Goal: Task Accomplishment & Management: Manage account settings

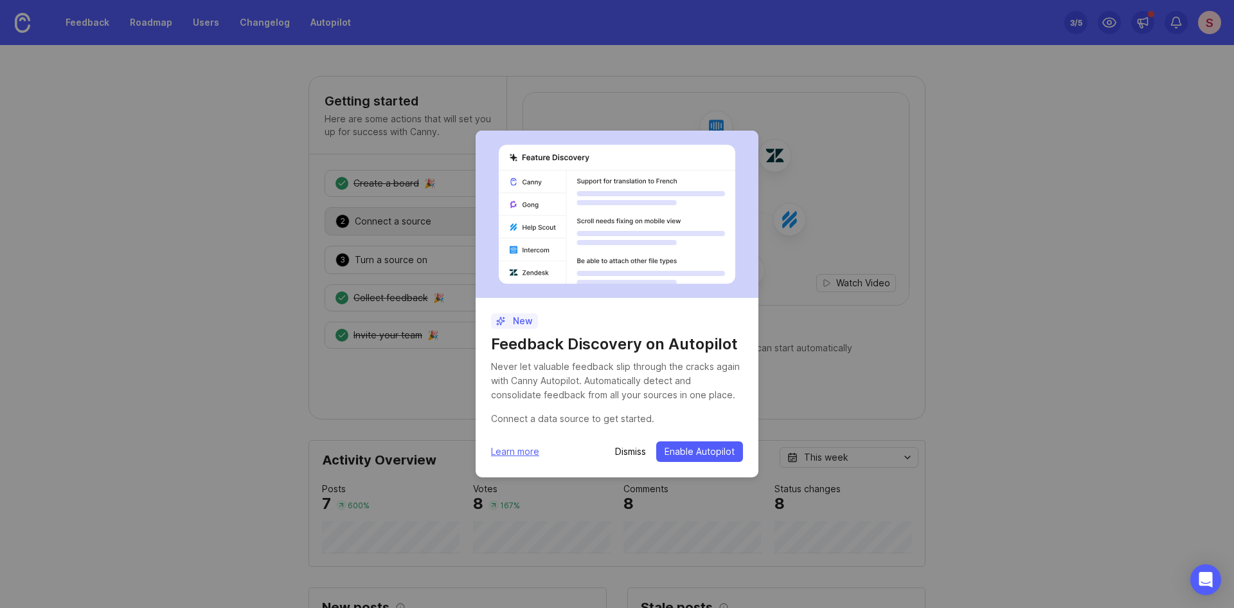
click at [616, 455] on p "Dismiss" at bounding box center [630, 451] width 31 height 13
click at [624, 453] on p "Dismiss" at bounding box center [630, 451] width 31 height 13
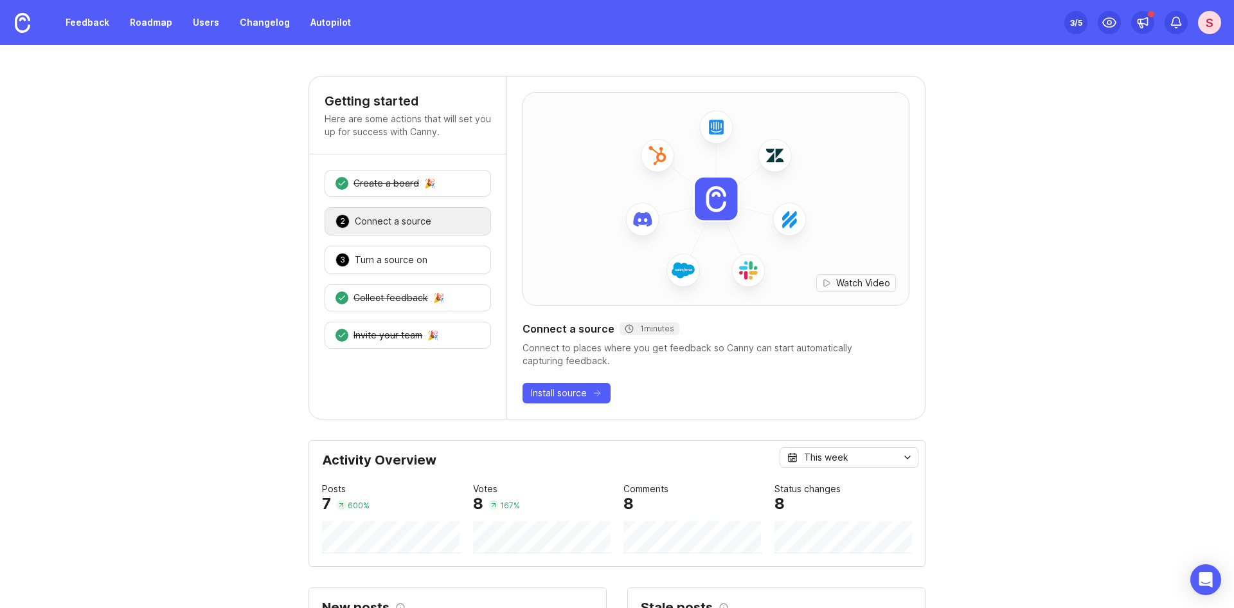
click at [84, 14] on link "Feedback" at bounding box center [87, 22] width 59 height 23
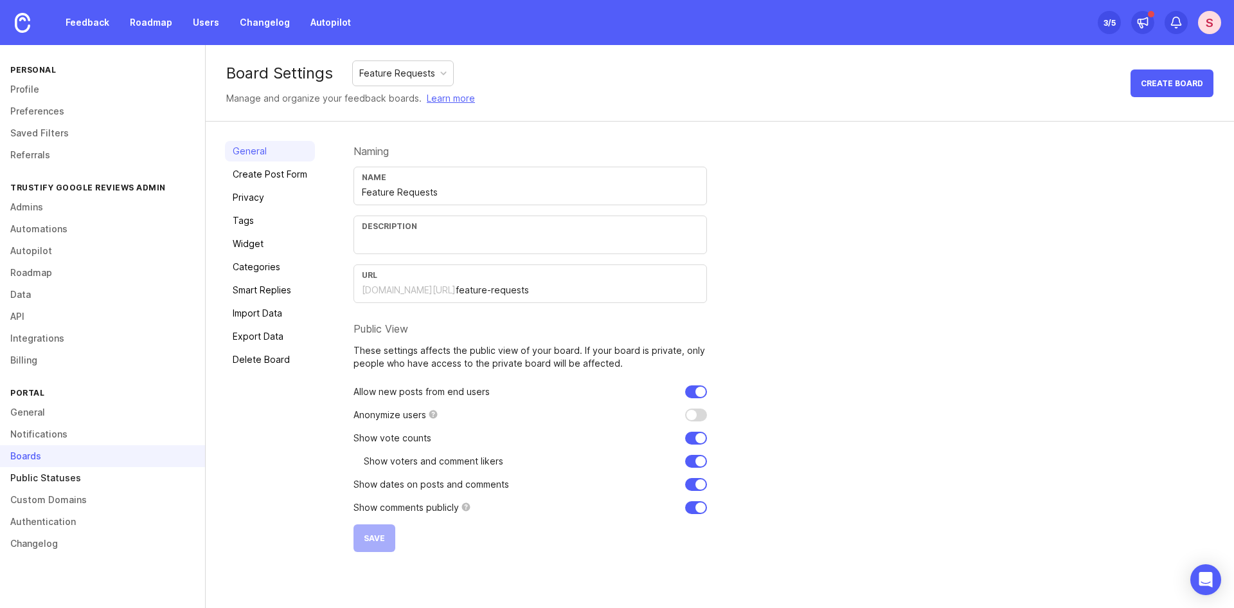
click at [45, 479] on link "Public Statuses" at bounding box center [102, 478] width 205 height 22
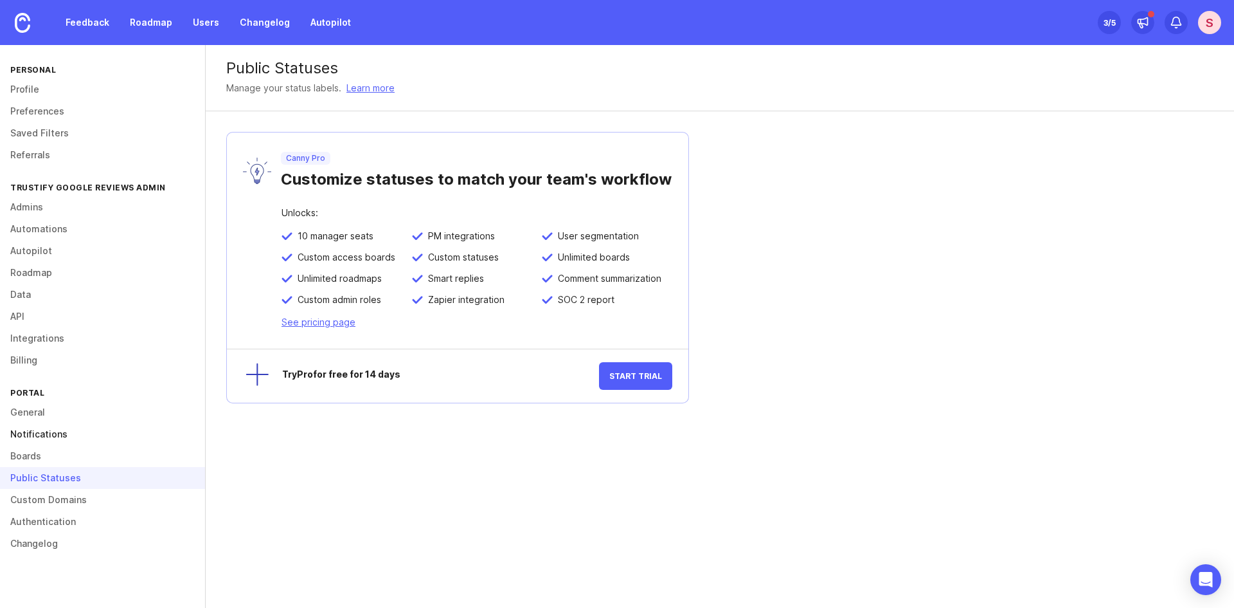
click at [59, 438] on link "Notifications" at bounding box center [102, 434] width 205 height 22
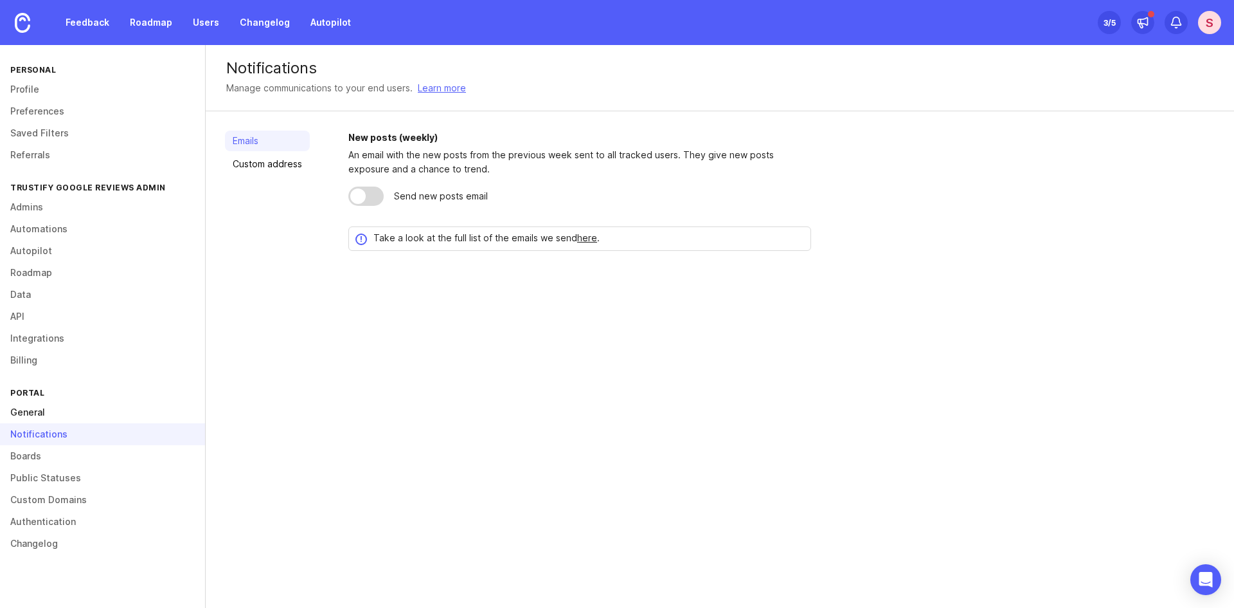
click at [24, 413] on link "General" at bounding box center [102, 412] width 205 height 22
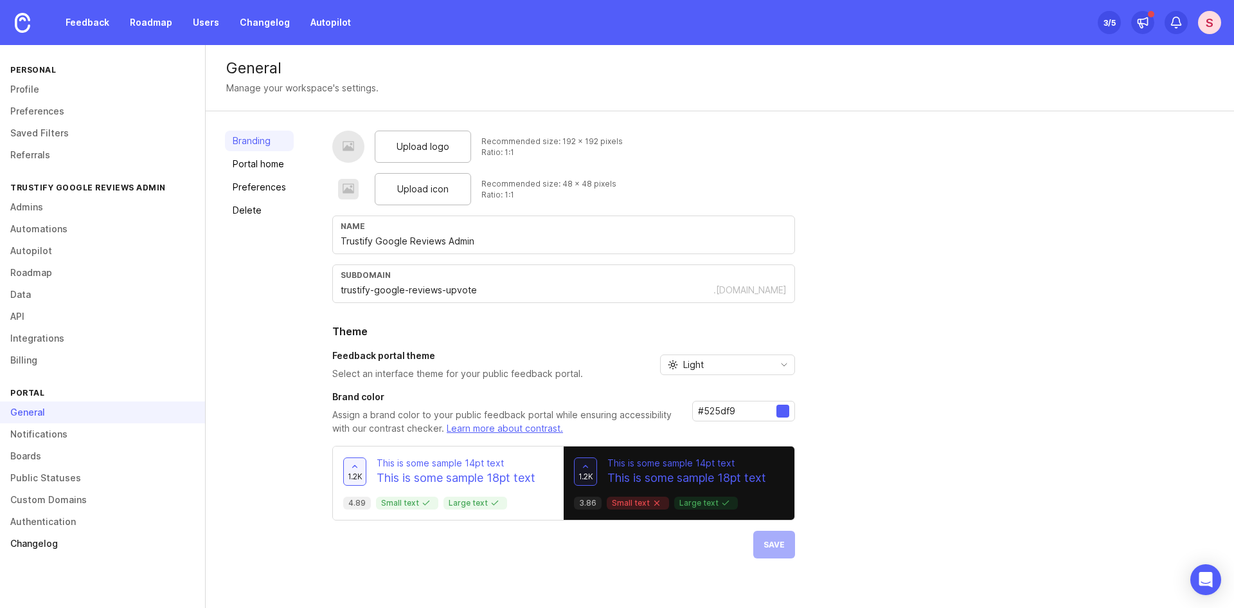
click at [65, 539] on link "Changelog" at bounding box center [102, 543] width 205 height 22
click at [64, 521] on link "Authentication" at bounding box center [102, 521] width 205 height 22
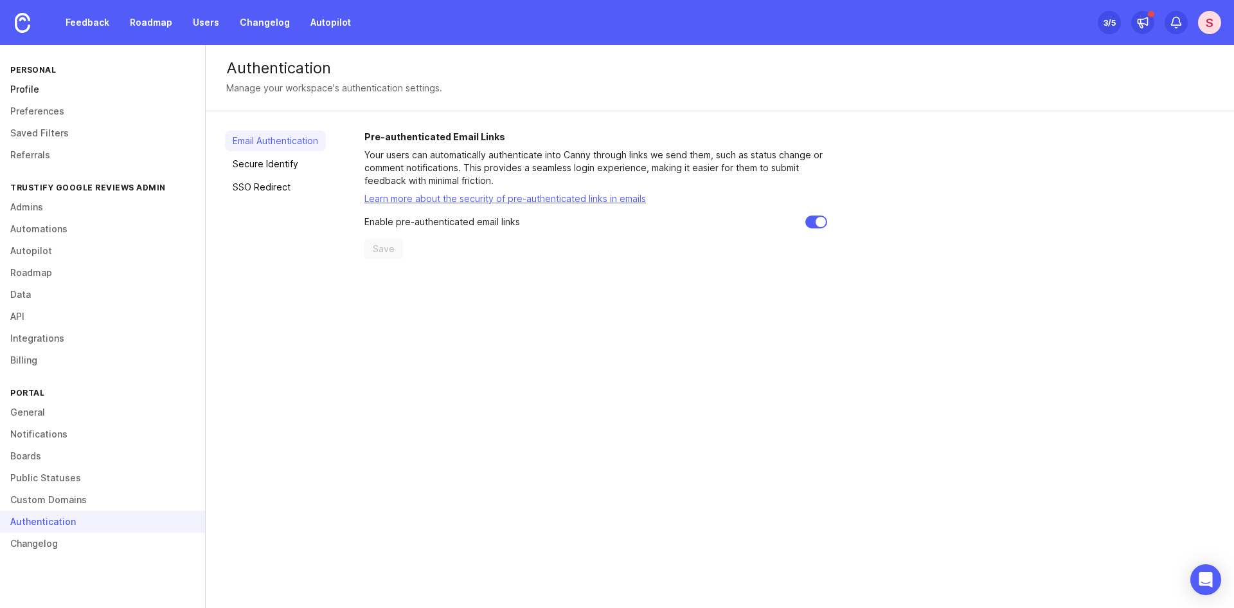
click at [51, 95] on link "Profile" at bounding box center [102, 89] width 205 height 22
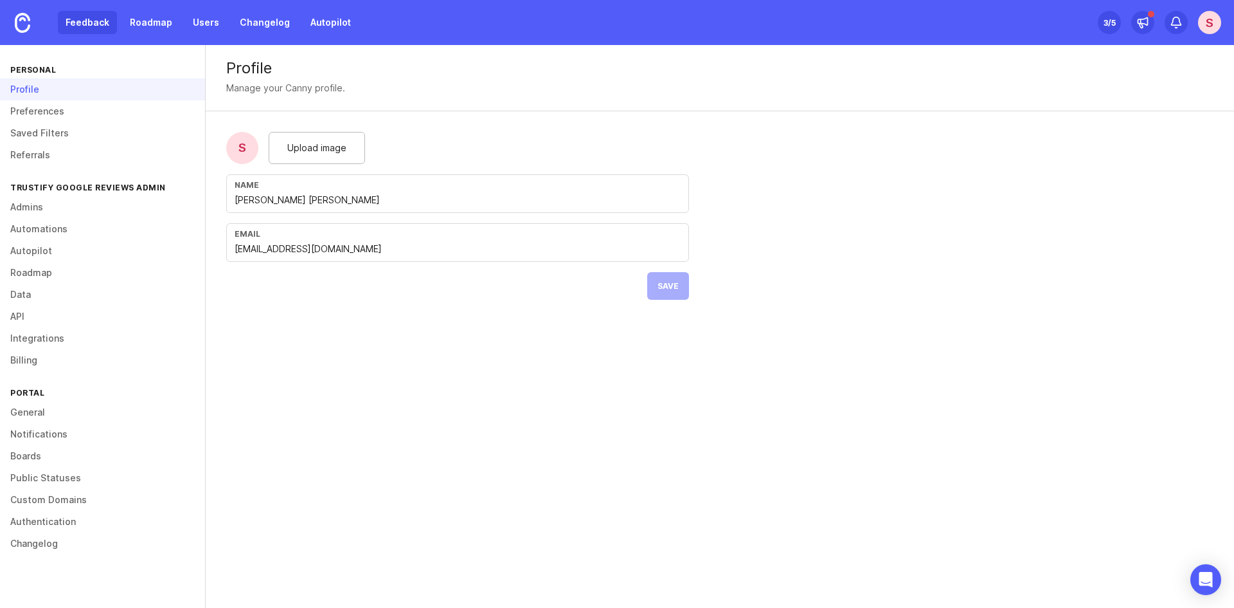
click at [86, 15] on link "Feedback" at bounding box center [87, 22] width 59 height 23
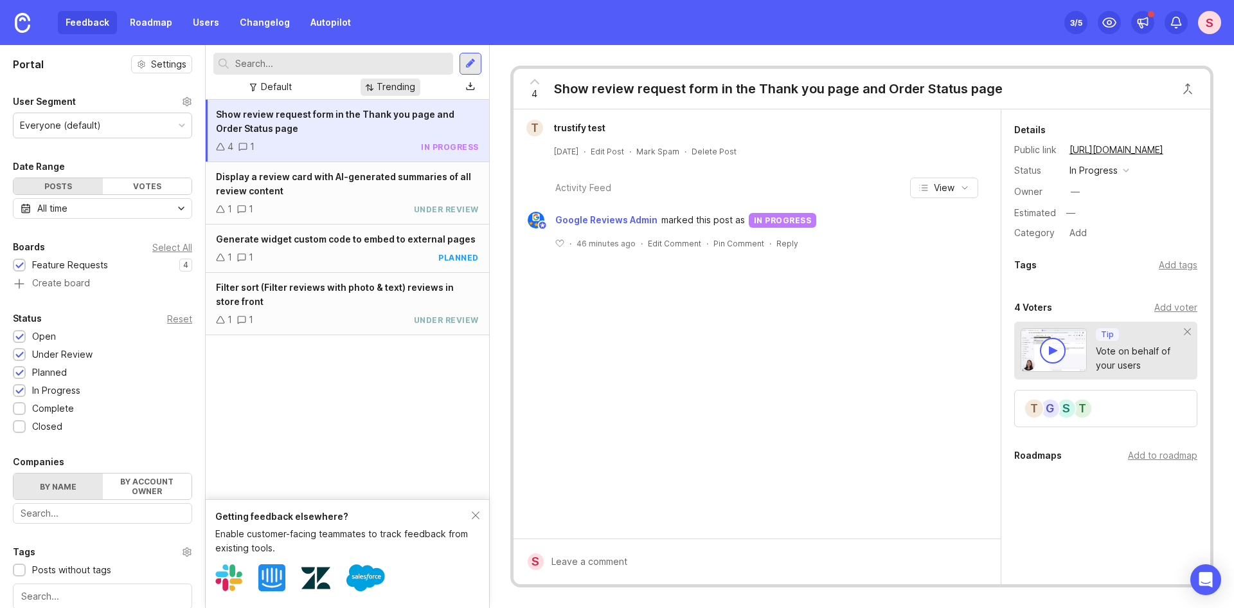
click at [365, 80] on div "Trending" at bounding box center [391, 86] width 60 height 17
click at [365, 81] on div "Trending" at bounding box center [391, 86] width 60 height 17
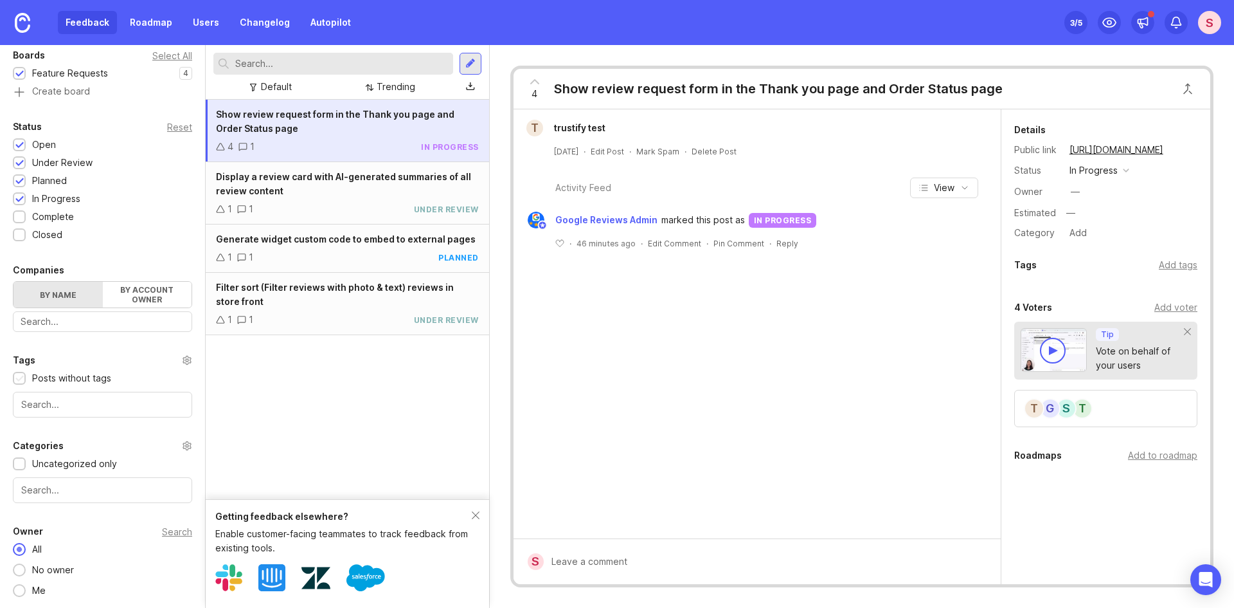
click at [64, 371] on div "Posts without tags" at bounding box center [71, 378] width 79 height 14
click at [61, 383] on div "Posts without tags" at bounding box center [71, 378] width 79 height 14
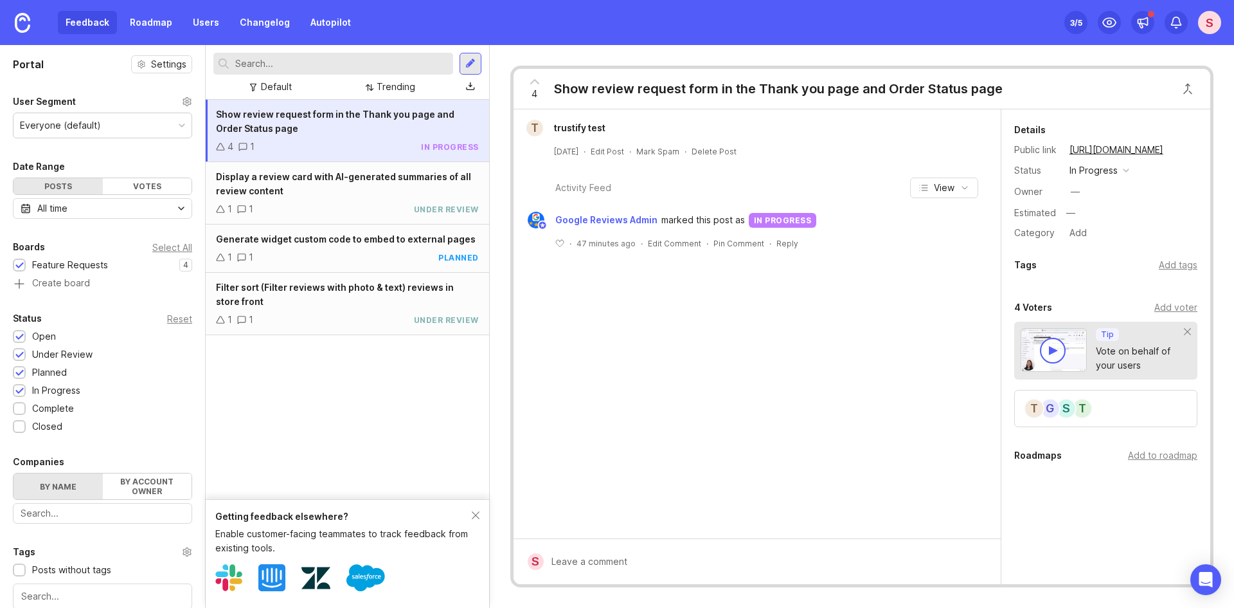
click at [179, 128] on div at bounding box center [182, 125] width 6 height 6
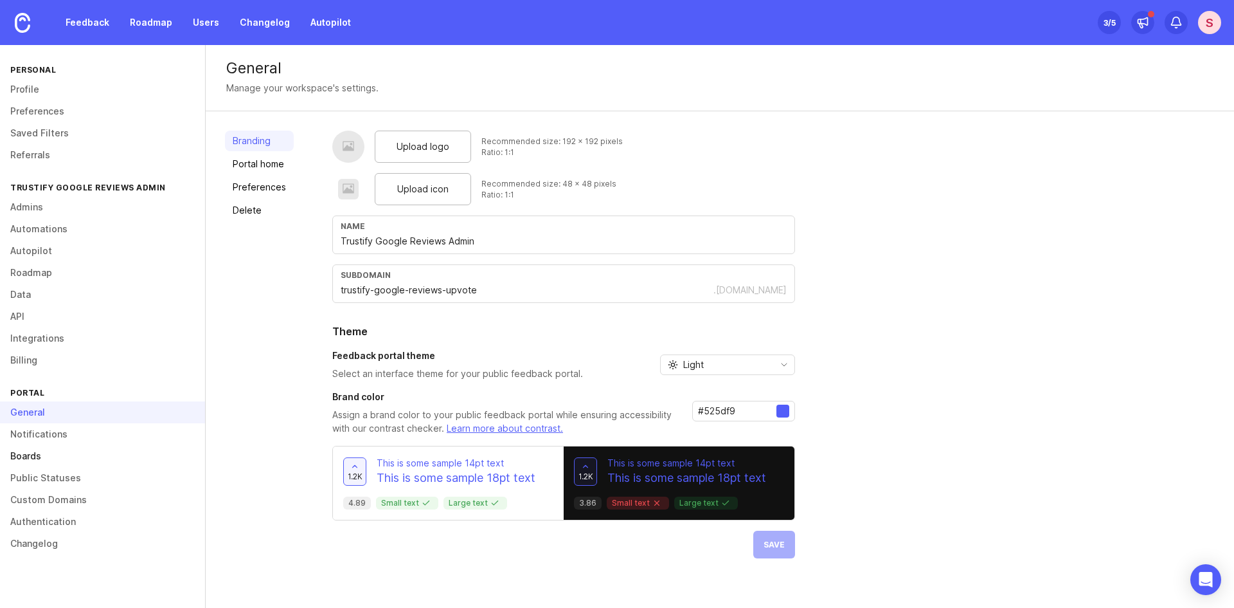
click at [51, 455] on link "Boards" at bounding box center [102, 456] width 205 height 22
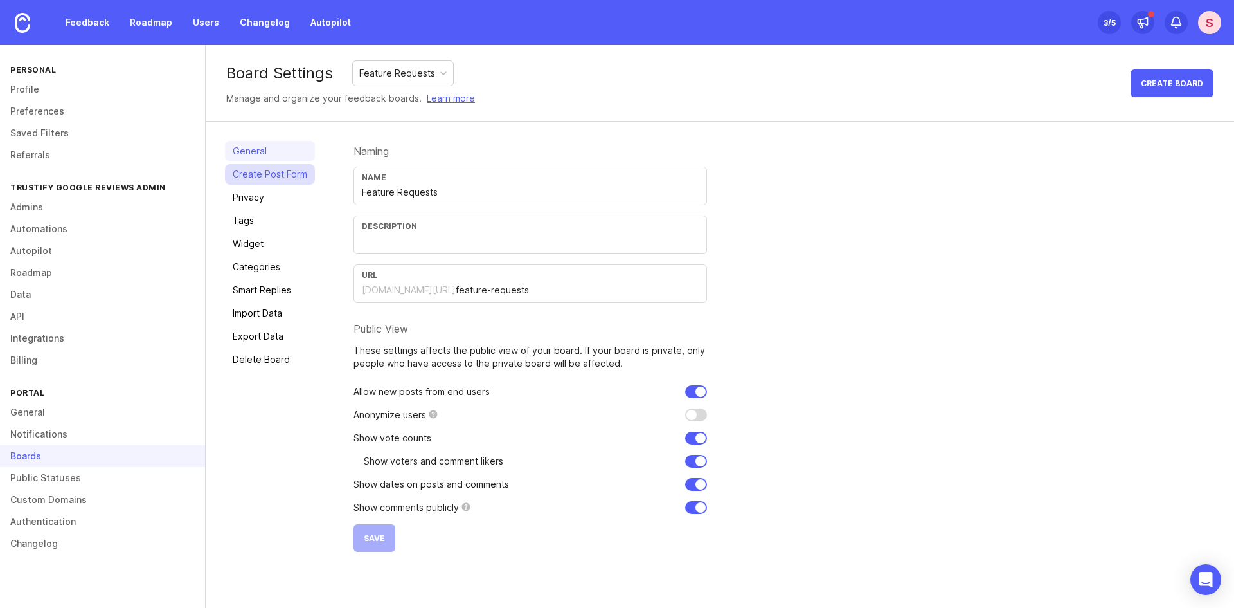
click at [255, 174] on link "Create Post Form" at bounding box center [270, 174] width 90 height 21
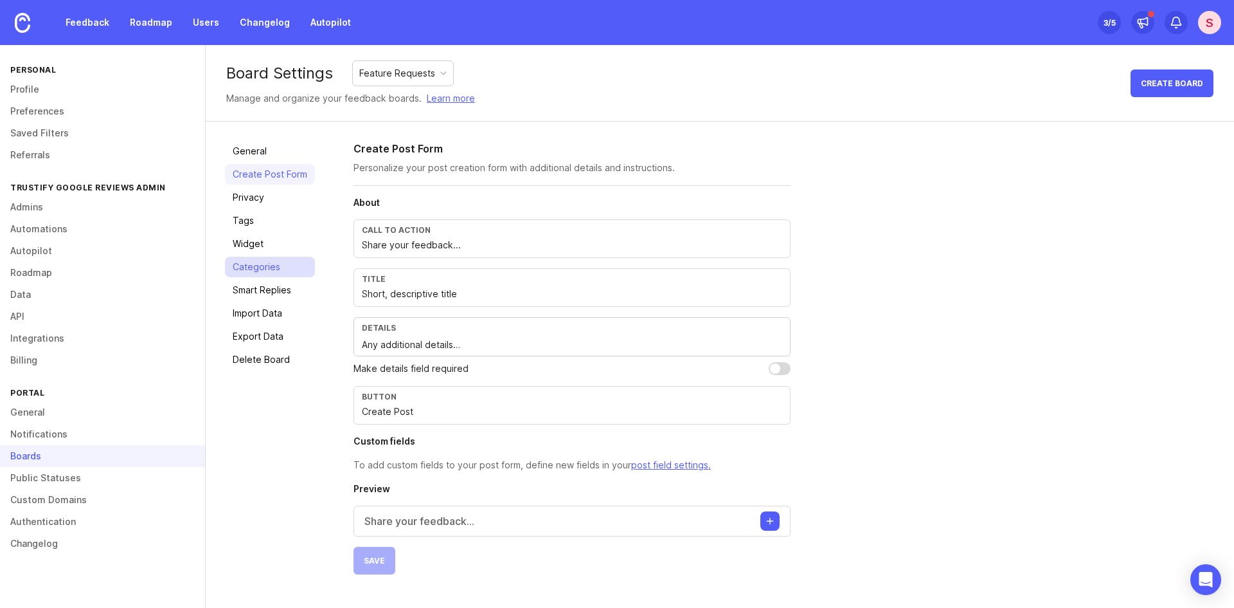
click at [269, 259] on link "Categories" at bounding box center [270, 267] width 90 height 21
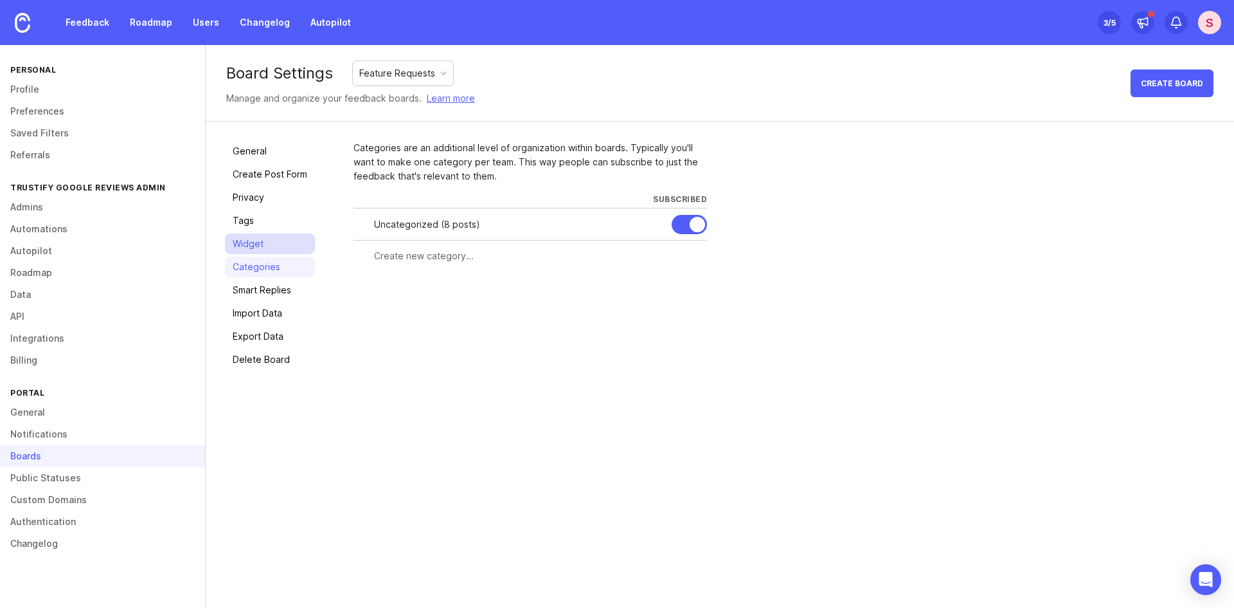
click at [268, 246] on link "Widget" at bounding box center [270, 243] width 90 height 21
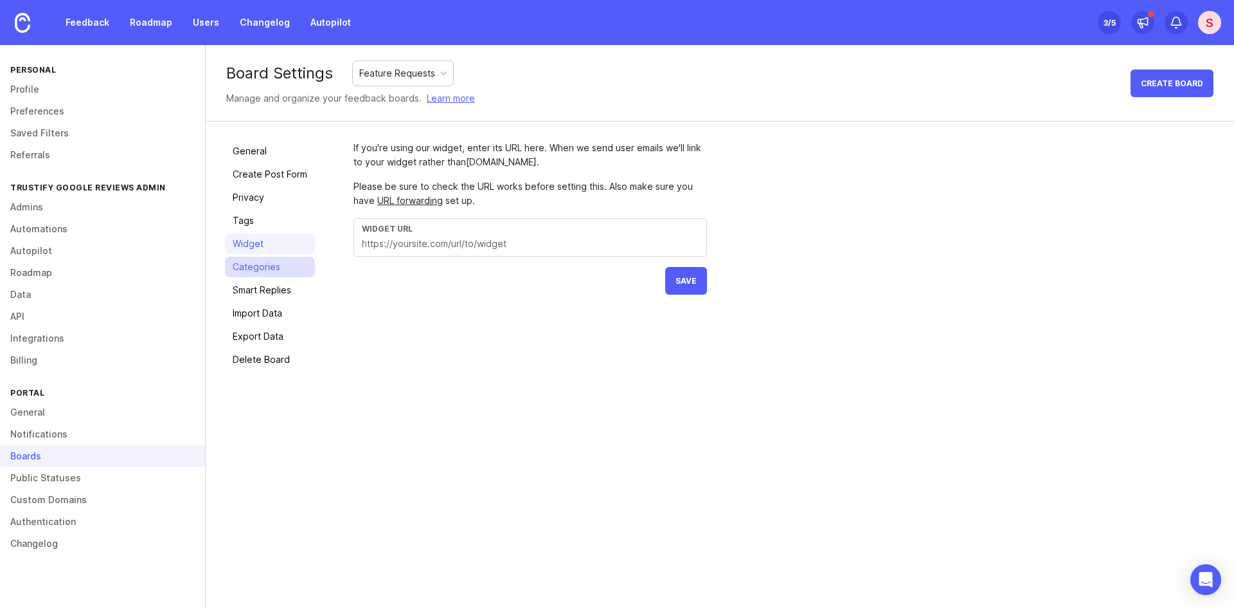
click at [268, 261] on link "Categories" at bounding box center [270, 267] width 90 height 21
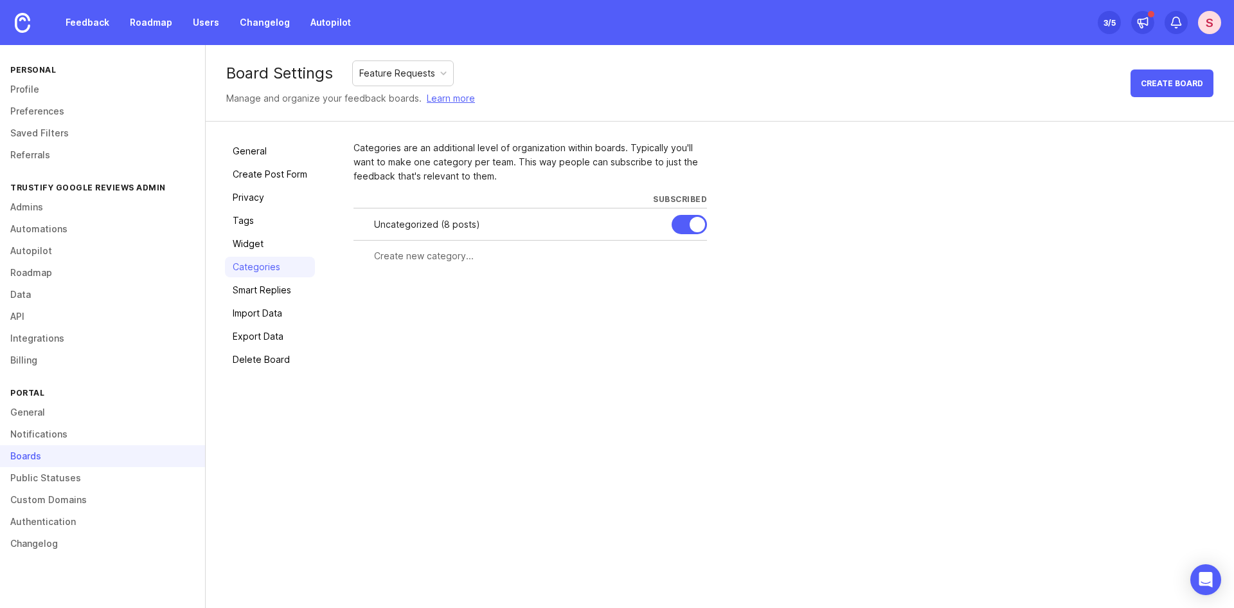
click at [690, 225] on div at bounding box center [697, 224] width 15 height 15
click at [687, 228] on div at bounding box center [689, 224] width 35 height 19
click at [836, 329] on div "Categories are an additional level of organization within boards. Typically you…" at bounding box center [784, 255] width 861 height 229
click at [690, 223] on div at bounding box center [689, 224] width 35 height 19
click at [266, 287] on link "Smart Replies" at bounding box center [270, 290] width 90 height 21
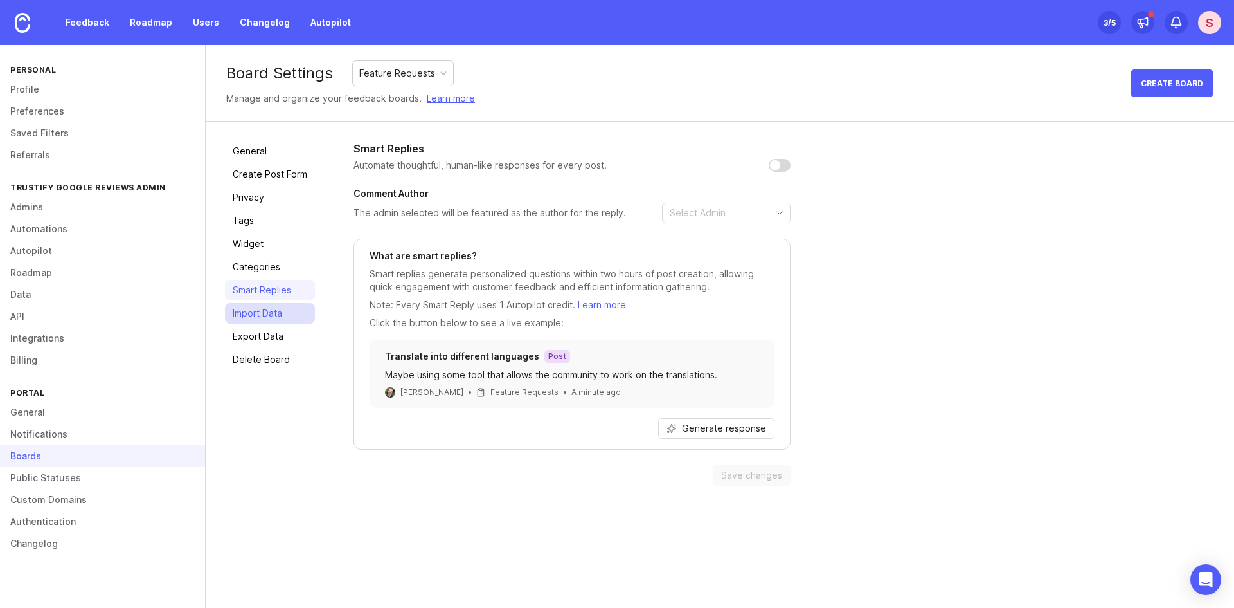
click at [276, 321] on link "Import Data" at bounding box center [270, 313] width 90 height 21
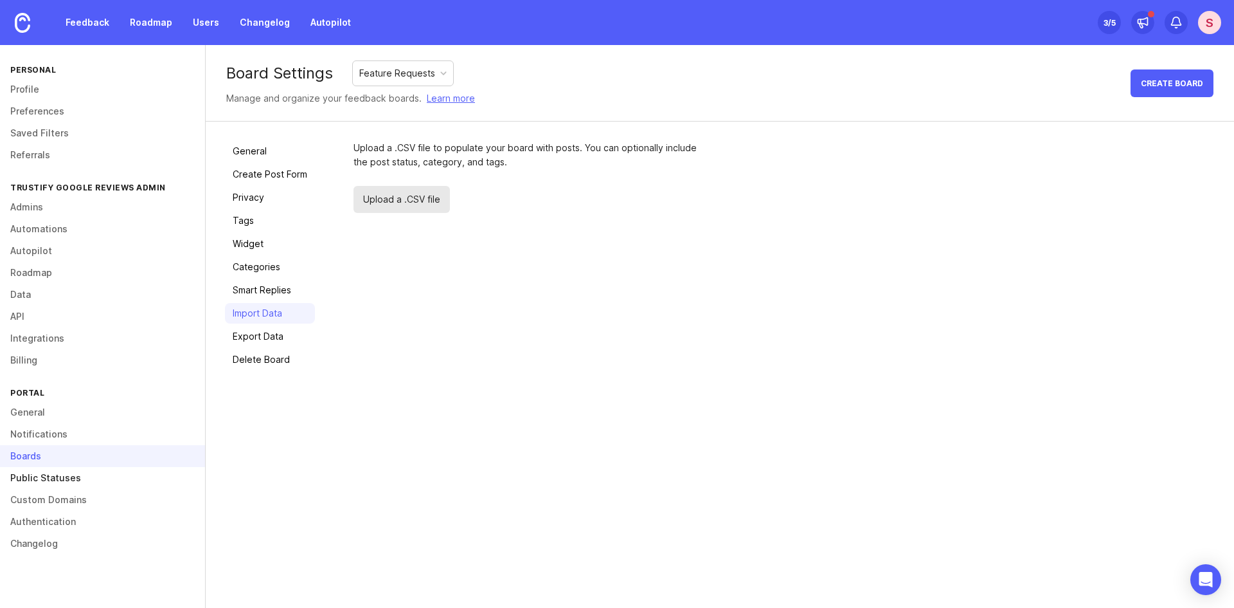
click at [56, 485] on link "Public Statuses" at bounding box center [102, 478] width 205 height 22
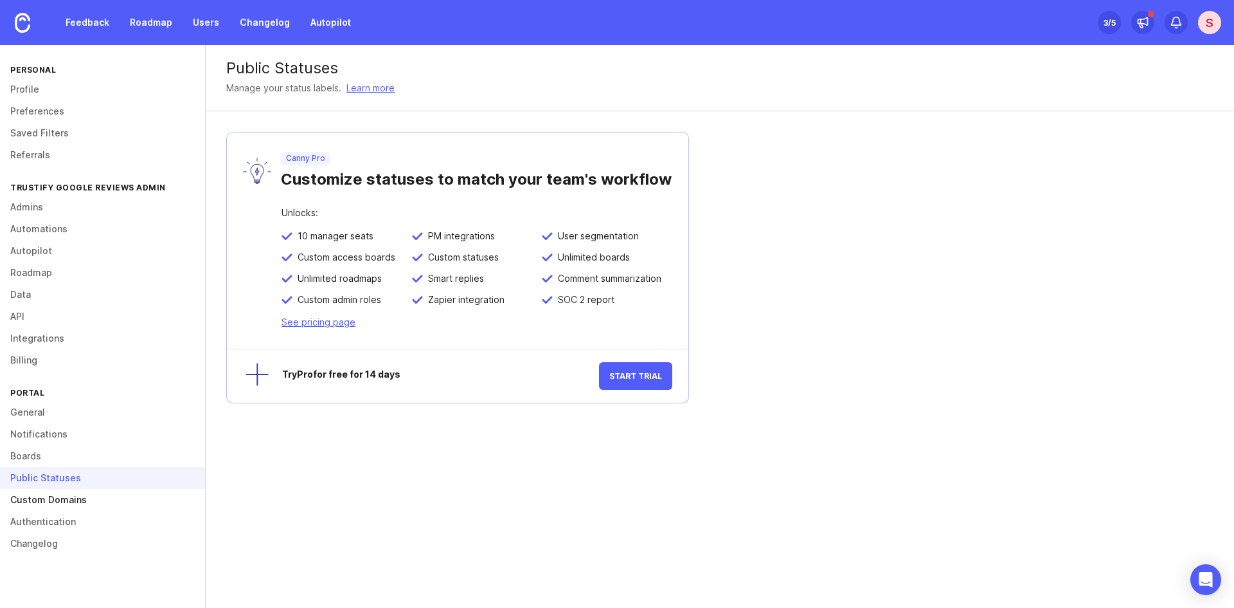
click at [59, 507] on link "Custom Domains" at bounding box center [102, 500] width 205 height 22
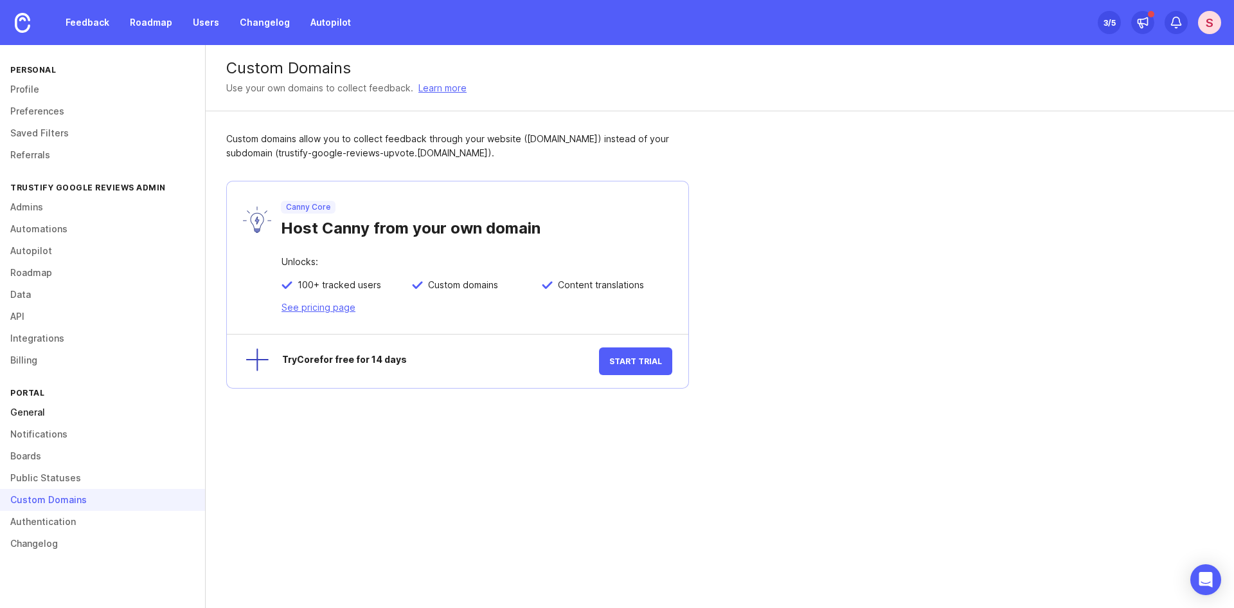
click at [35, 413] on link "General" at bounding box center [102, 412] width 205 height 22
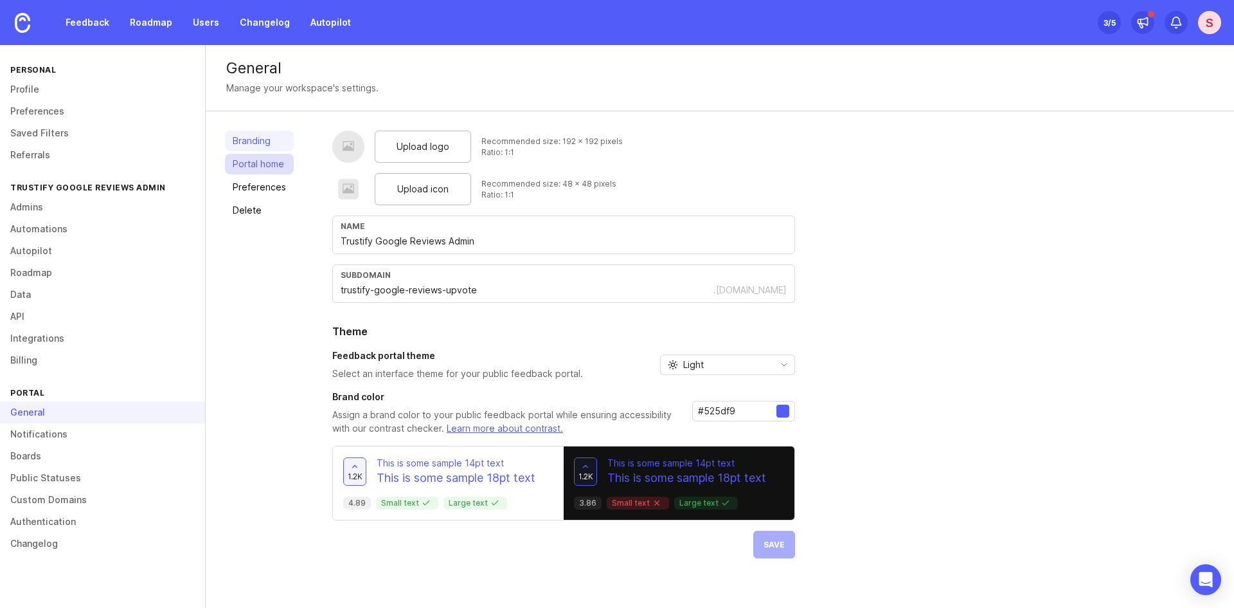
click at [247, 168] on link "Portal home" at bounding box center [259, 164] width 69 height 21
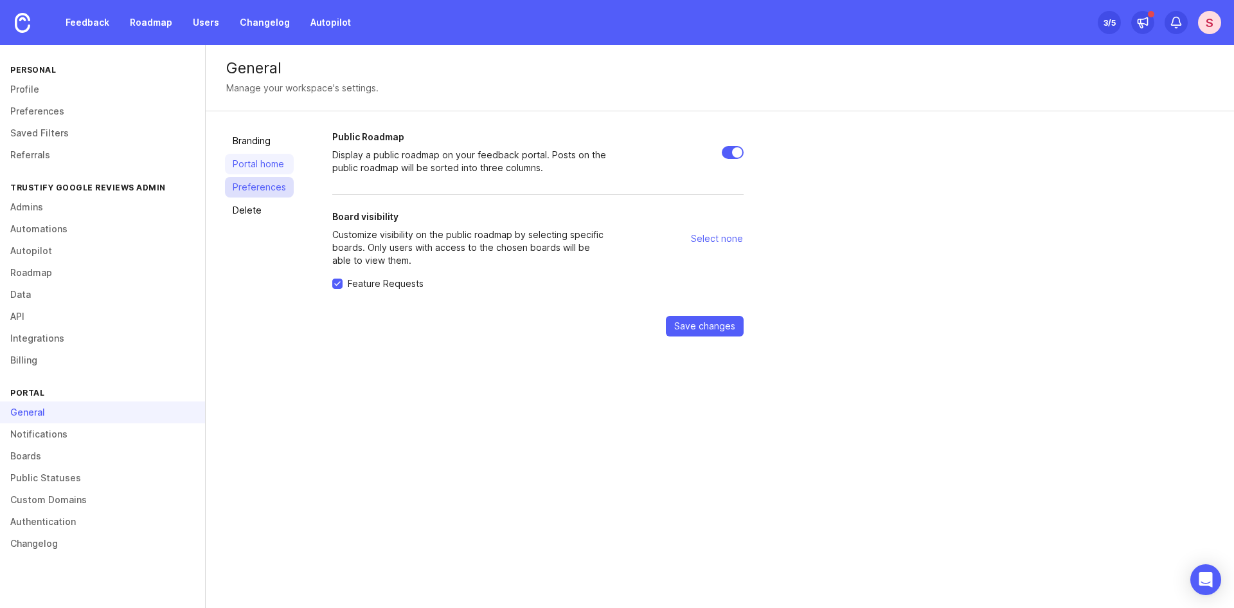
click at [257, 194] on link "Preferences" at bounding box center [259, 187] width 69 height 21
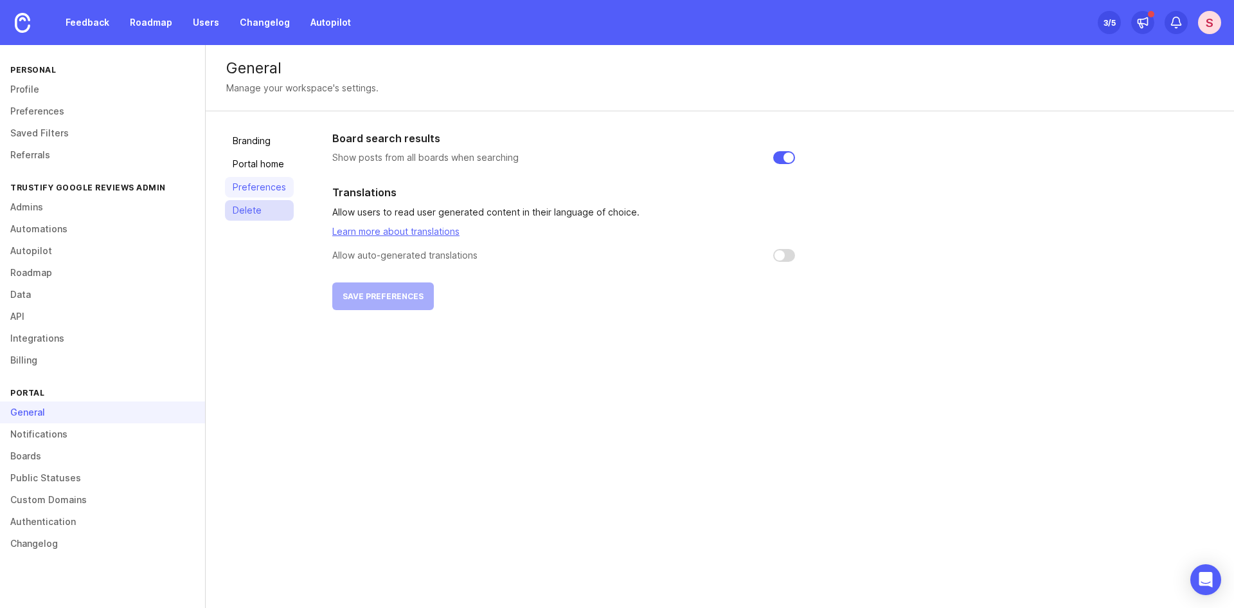
click at [246, 215] on link "Delete" at bounding box center [259, 210] width 69 height 21
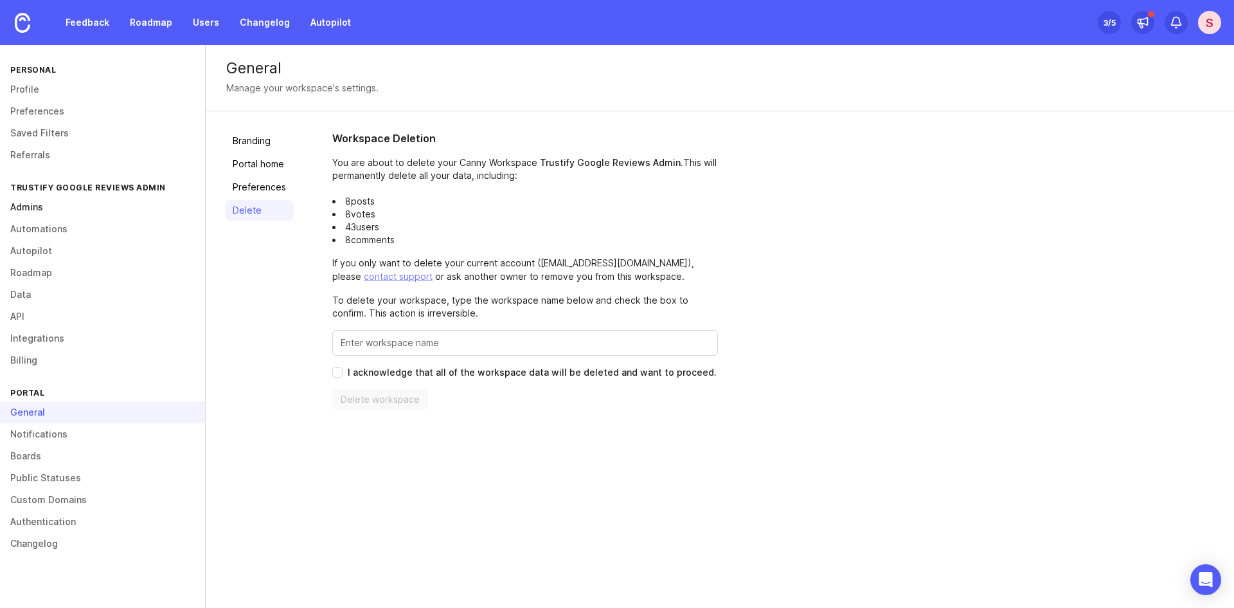
click at [51, 209] on link "Admins" at bounding box center [102, 207] width 205 height 22
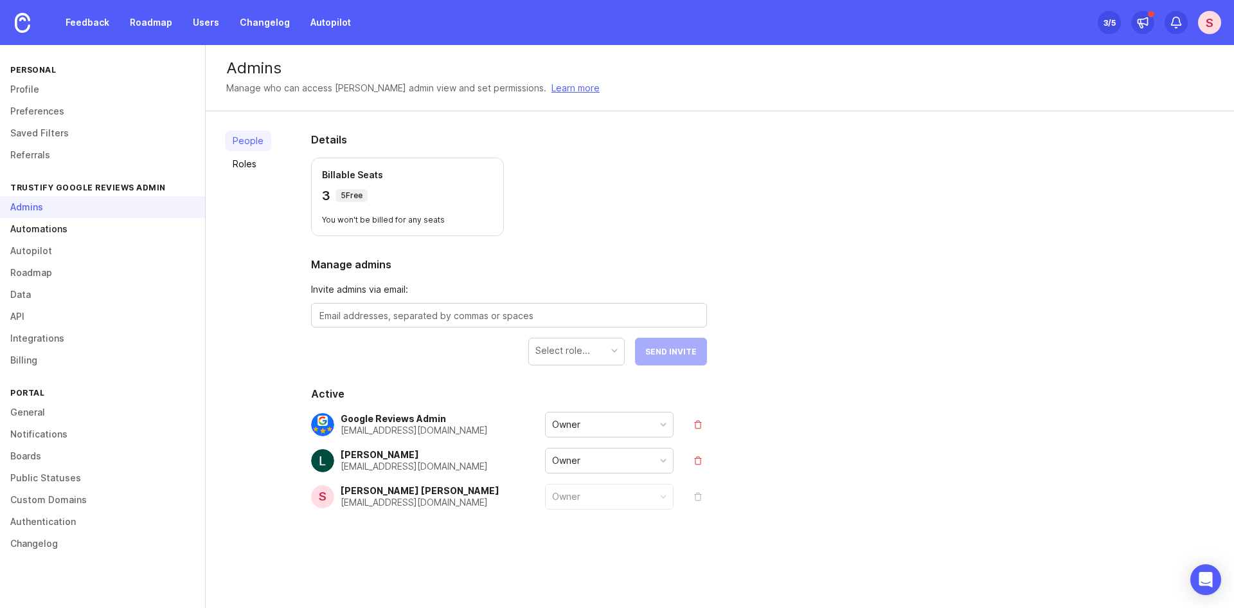
click at [60, 230] on link "Automations" at bounding box center [102, 229] width 205 height 22
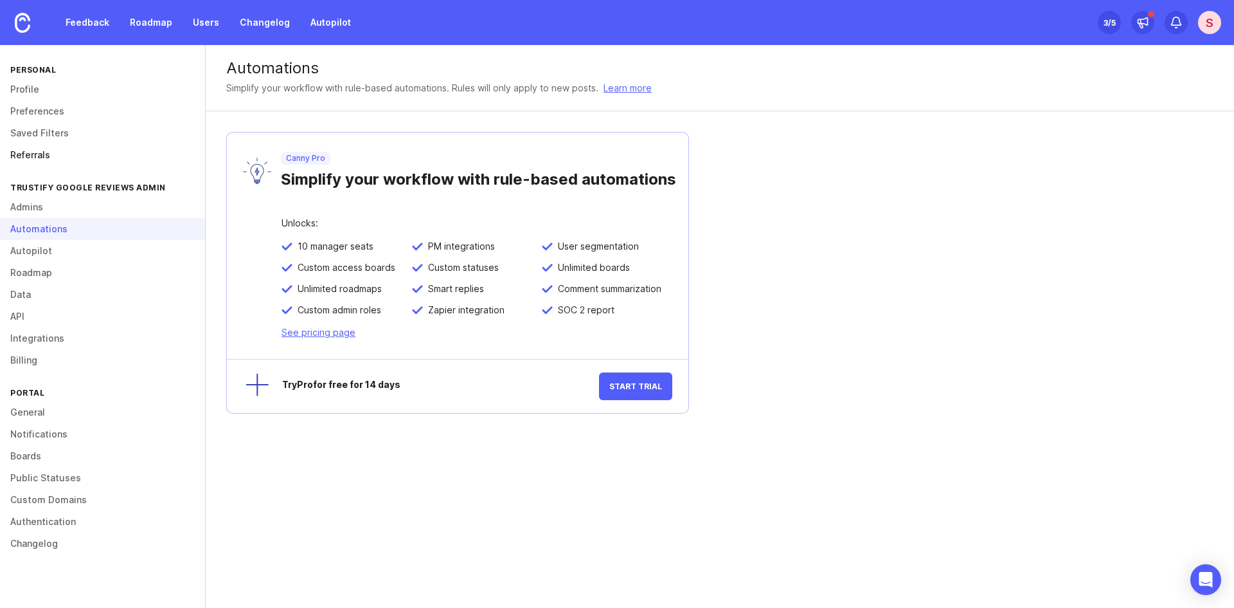
click at [43, 154] on link "Referrals" at bounding box center [102, 155] width 205 height 22
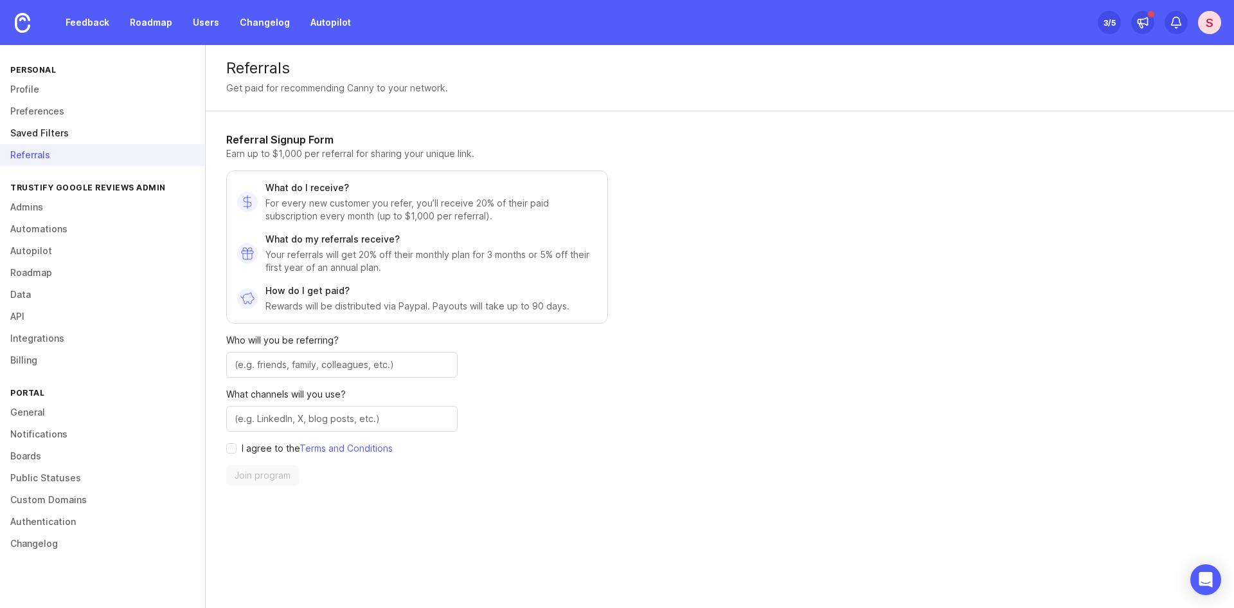
click at [67, 138] on link "Saved Filters" at bounding box center [102, 133] width 205 height 22
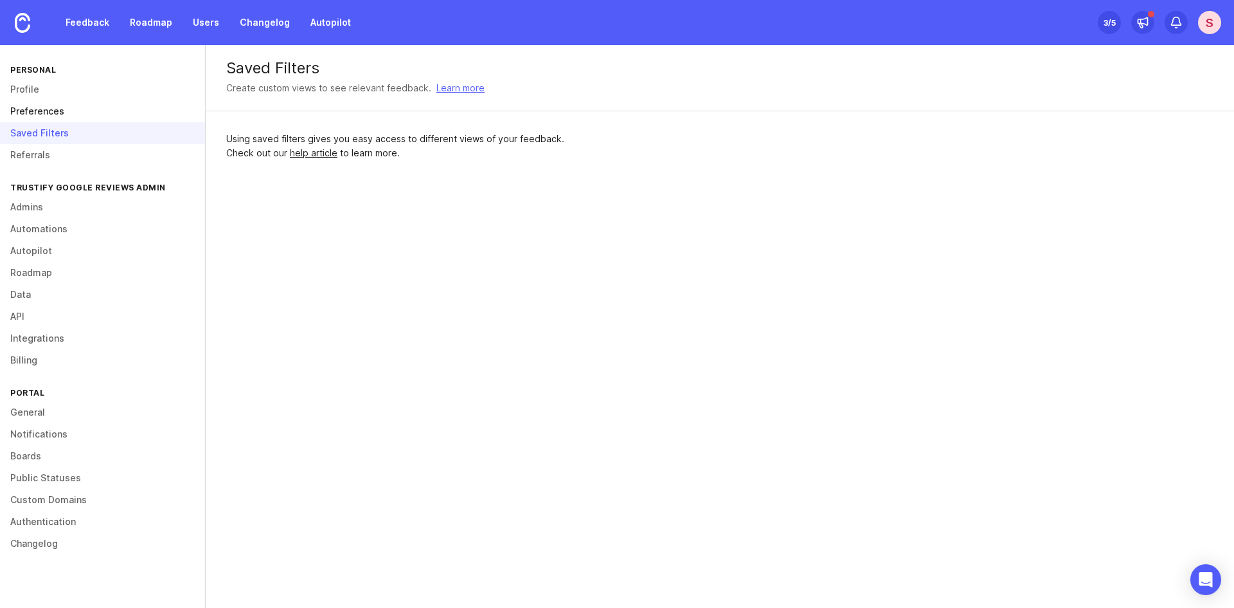
click at [57, 119] on link "Preferences" at bounding box center [102, 111] width 205 height 22
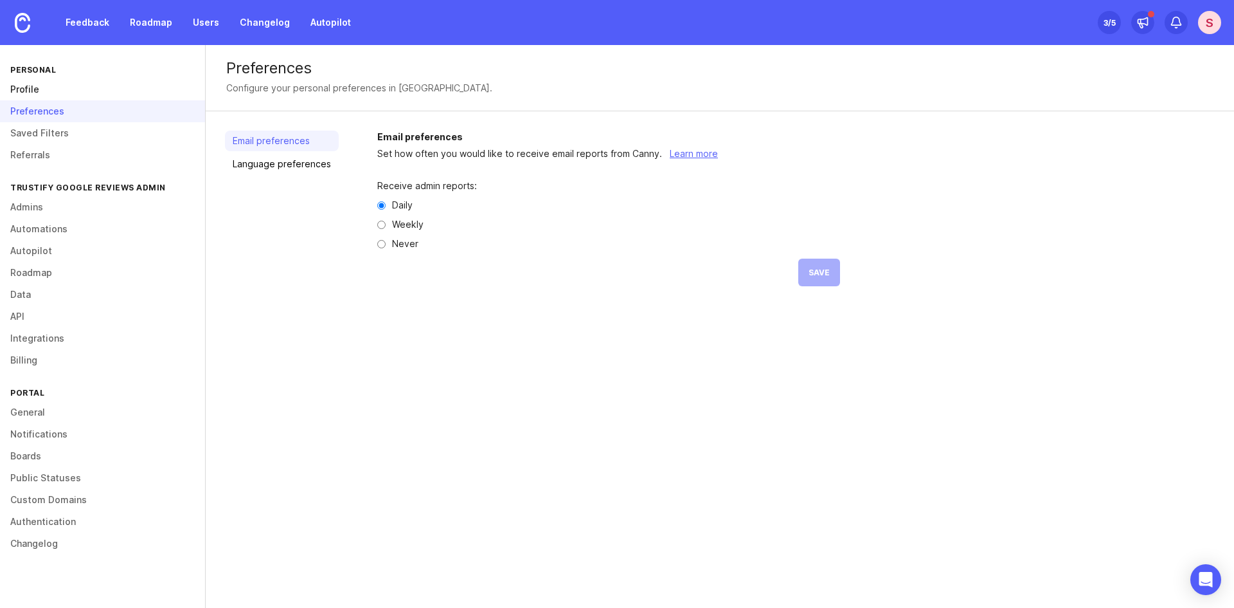
click at [71, 92] on link "Profile" at bounding box center [102, 89] width 205 height 22
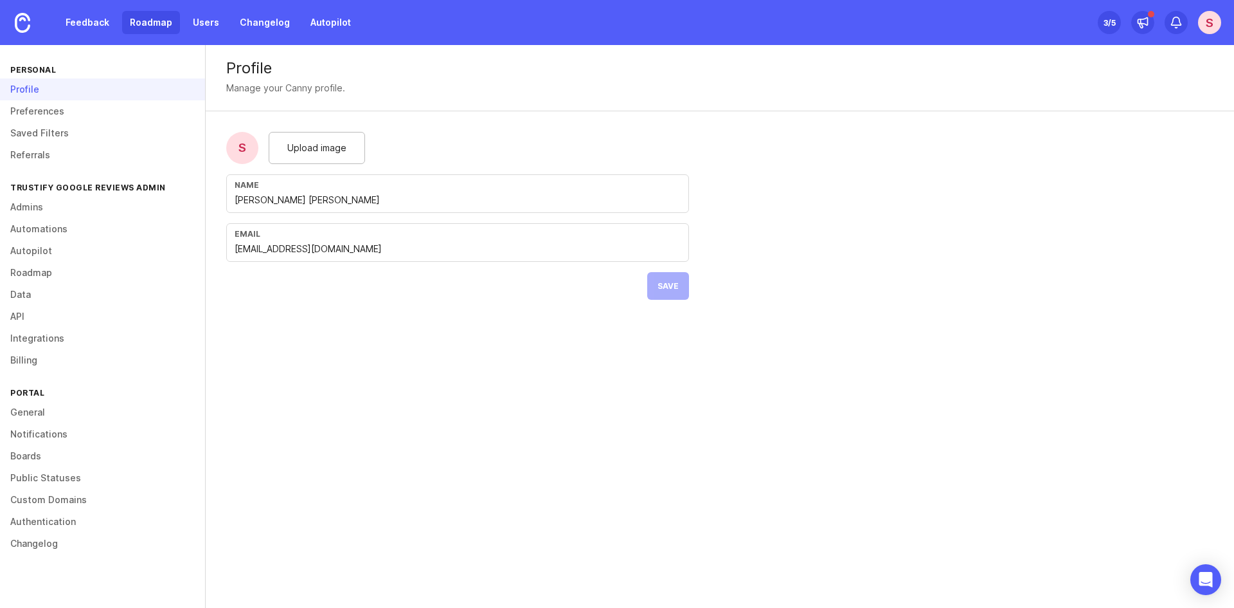
click at [154, 12] on link "Roadmap" at bounding box center [151, 22] width 58 height 23
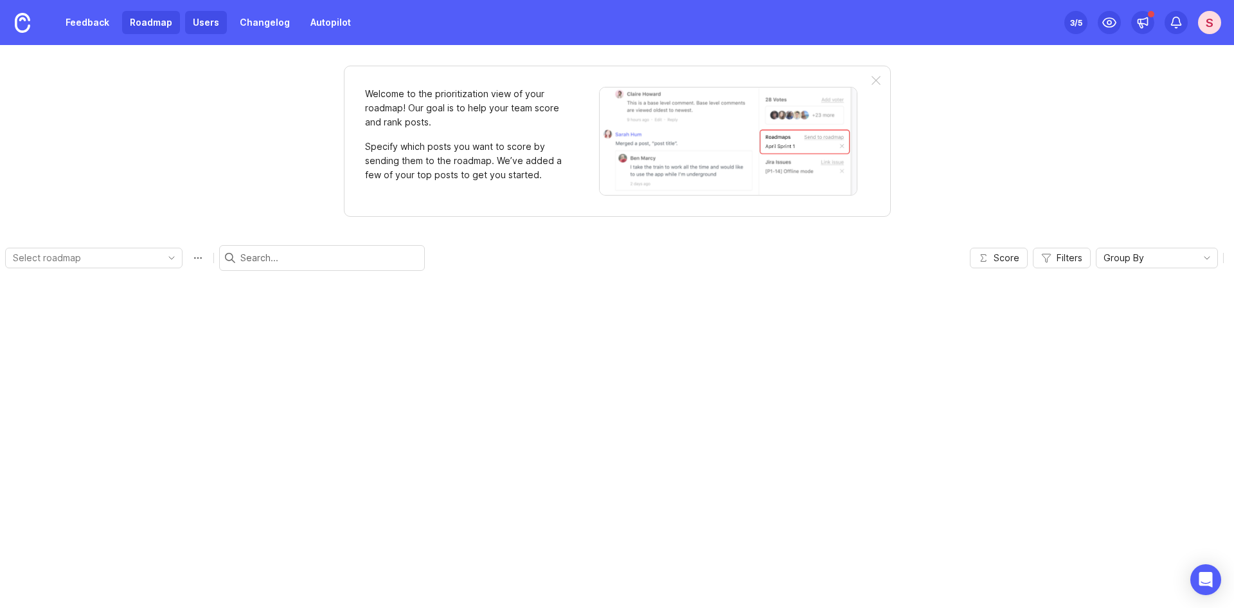
click at [194, 19] on link "Users" at bounding box center [206, 22] width 42 height 23
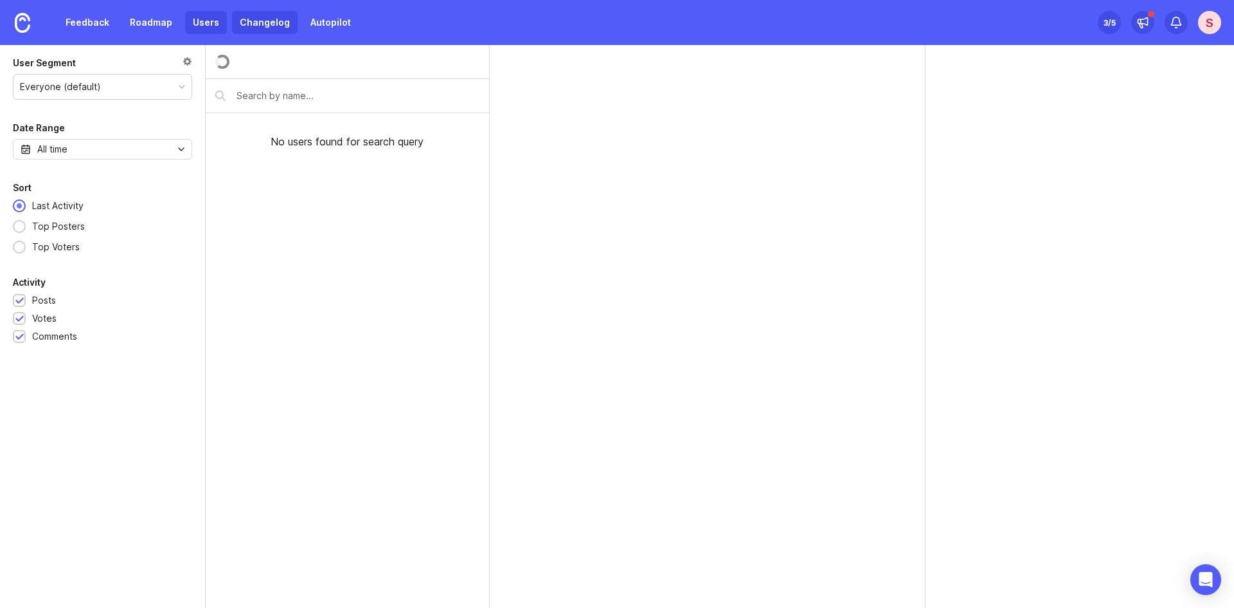
click at [273, 20] on link "Changelog" at bounding box center [265, 22] width 66 height 23
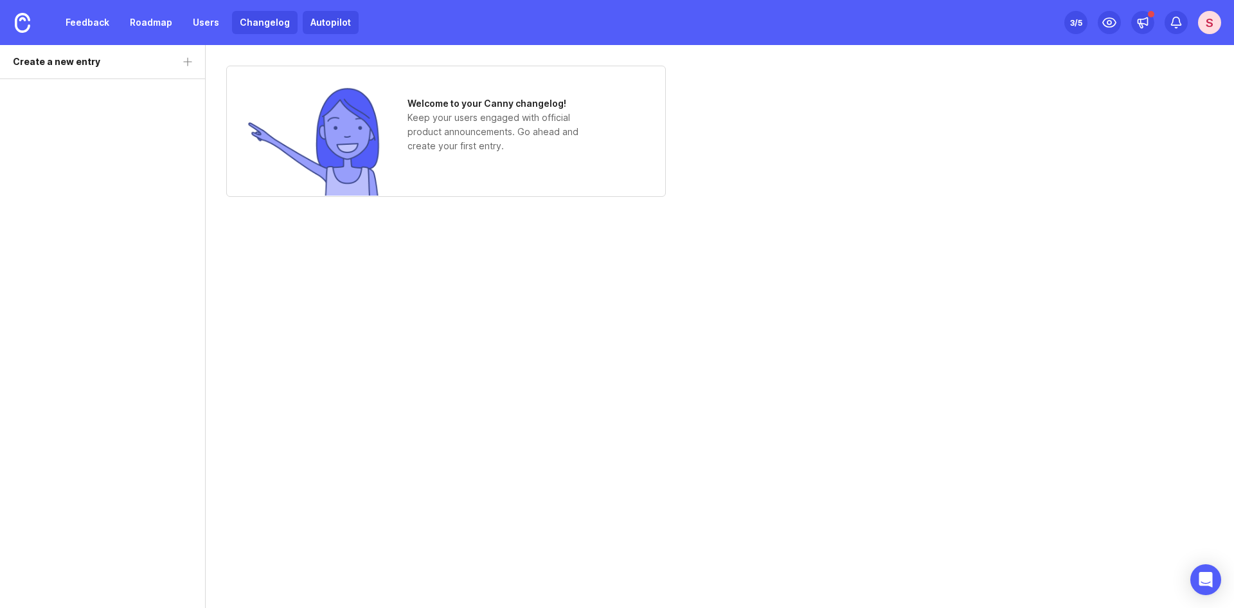
click at [323, 24] on link "Autopilot" at bounding box center [331, 22] width 56 height 23
click at [80, 26] on link "Feedback" at bounding box center [87, 22] width 59 height 23
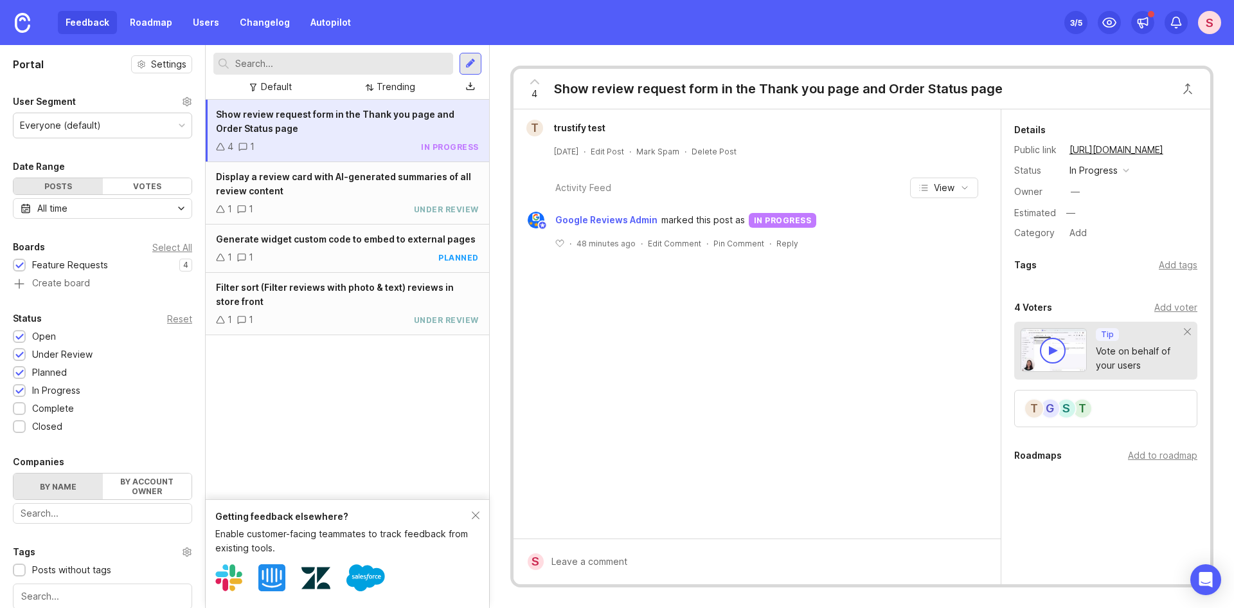
click at [404, 447] on div "Show review request form in the Thank you page and Order Status page 4 1 in pro…" at bounding box center [348, 299] width 284 height 399
click at [466, 63] on div at bounding box center [470, 64] width 10 height 12
click at [262, 91] on div "Default" at bounding box center [276, 87] width 31 height 14
click at [394, 85] on div "Trending" at bounding box center [396, 87] width 39 height 14
click at [395, 383] on div "Show review request form in the Thank you page and Order Status page 4 1 in pro…" at bounding box center [348, 299] width 284 height 399
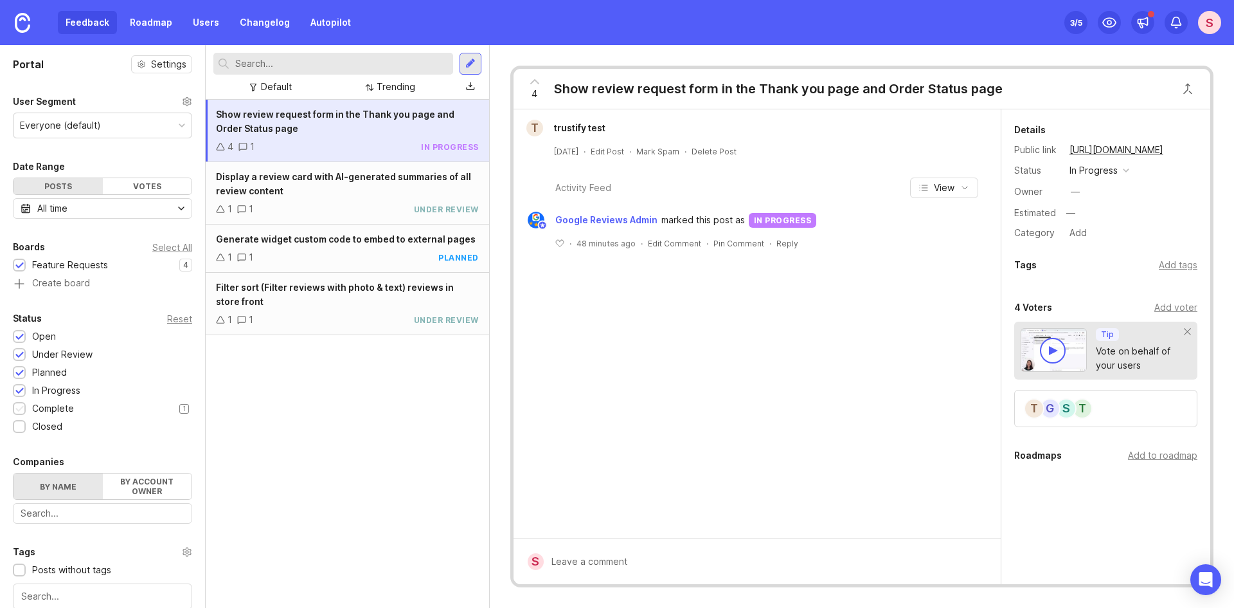
click at [17, 406] on div at bounding box center [19, 409] width 8 height 10
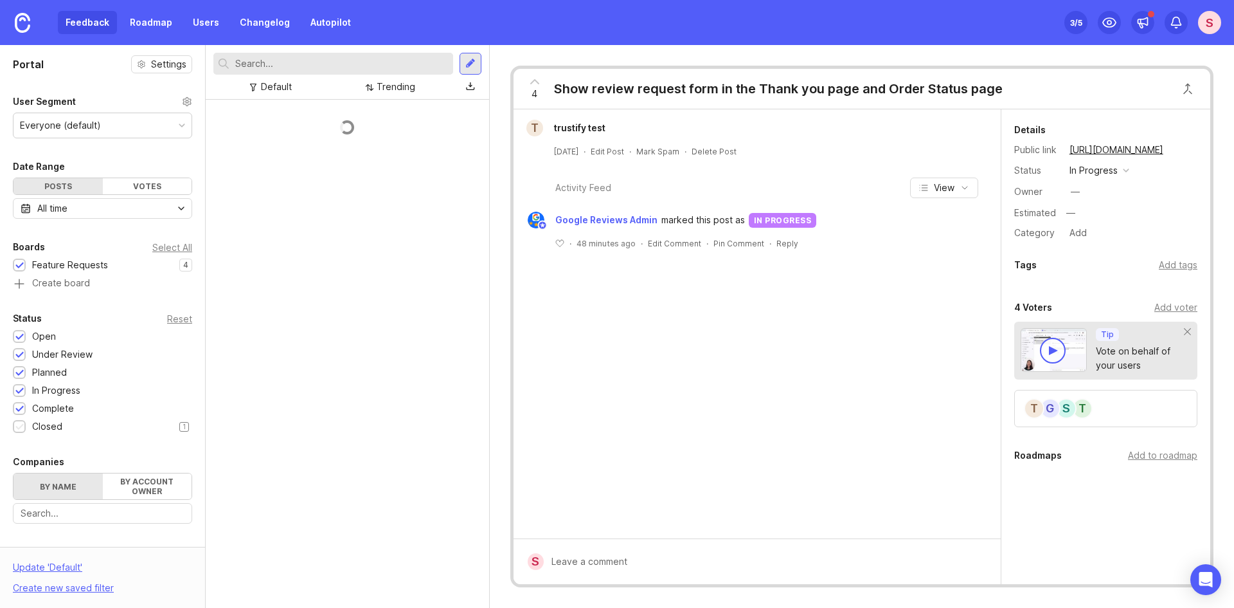
click at [22, 422] on div at bounding box center [19, 427] width 8 height 10
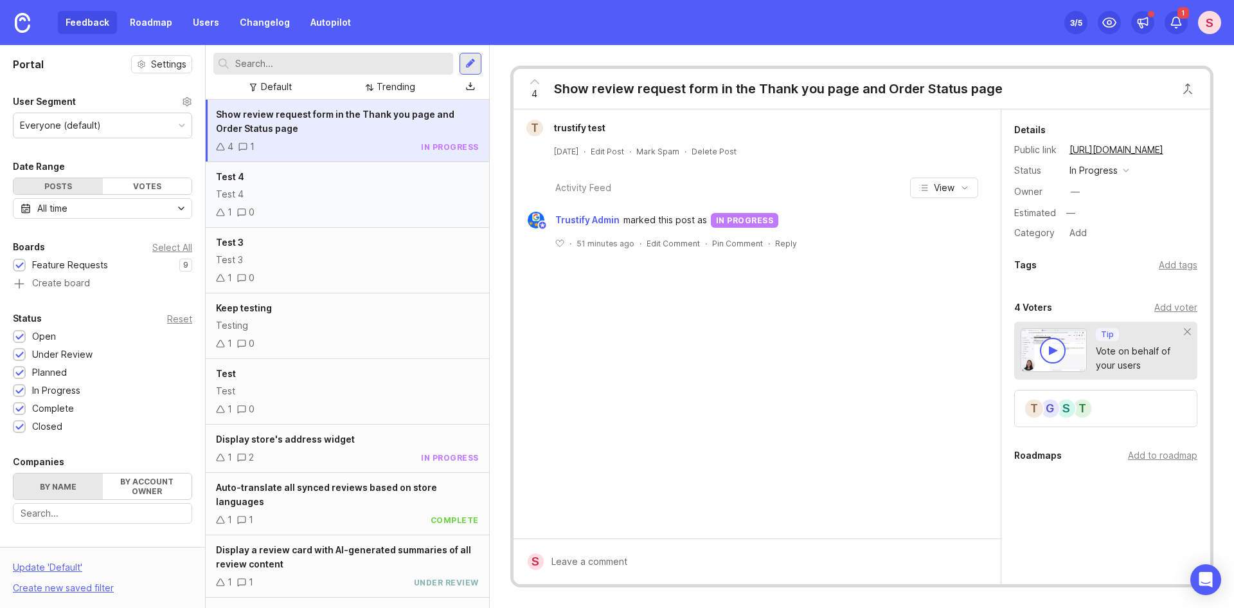
click at [375, 195] on div "Test 4" at bounding box center [347, 194] width 263 height 14
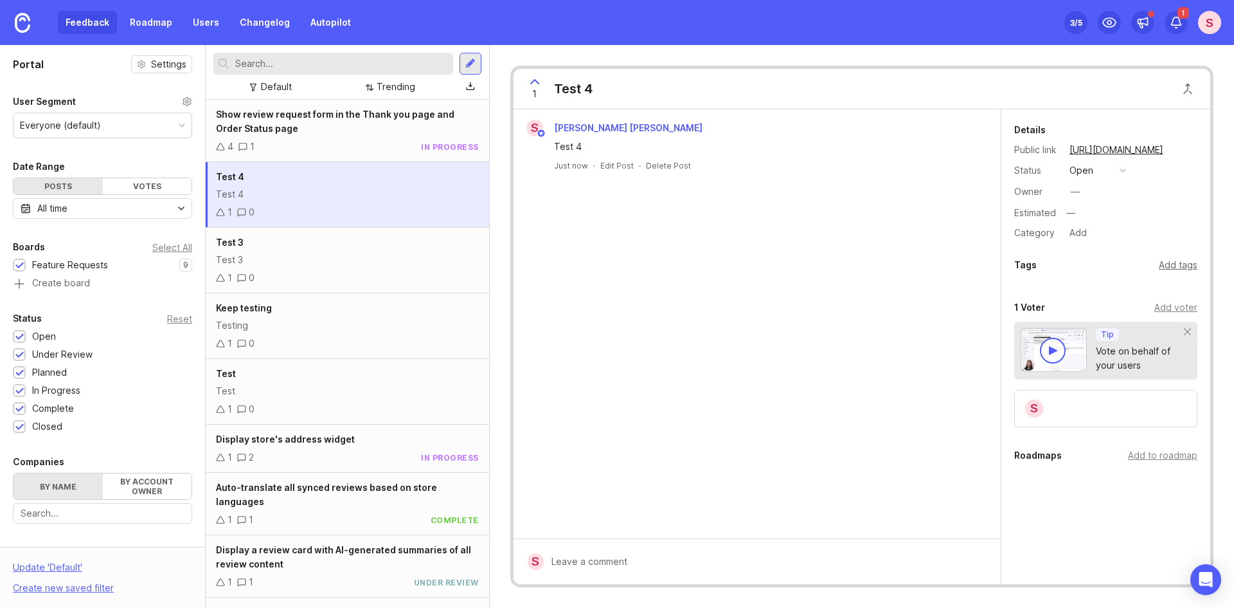
click at [1170, 266] on div "Add tags" at bounding box center [1178, 265] width 39 height 14
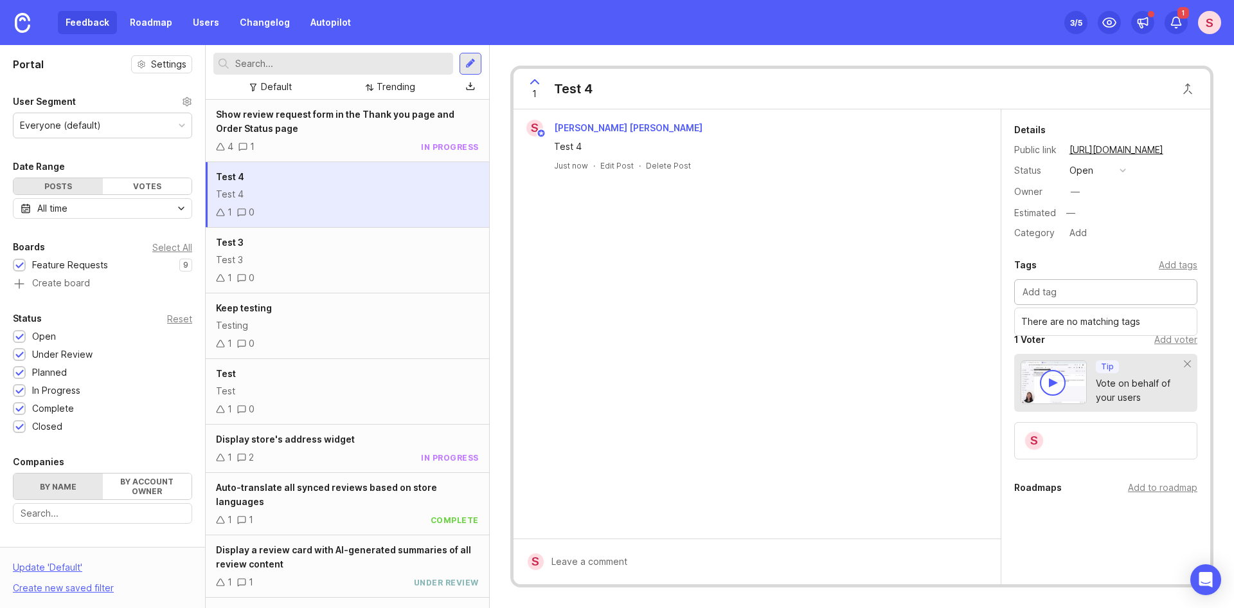
click at [1122, 294] on input "text" at bounding box center [1106, 292] width 167 height 14
click at [882, 270] on div "S [PERSON_NAME] [PERSON_NAME] Test 4 Just now · Edit Post · Delete Post" at bounding box center [757, 323] width 487 height 429
click at [1115, 167] on button "open" at bounding box center [1098, 170] width 64 height 17
click at [422, 192] on div "Test 4" at bounding box center [347, 194] width 263 height 14
drag, startPoint x: 429, startPoint y: 192, endPoint x: 770, endPoint y: 240, distance: 344.8
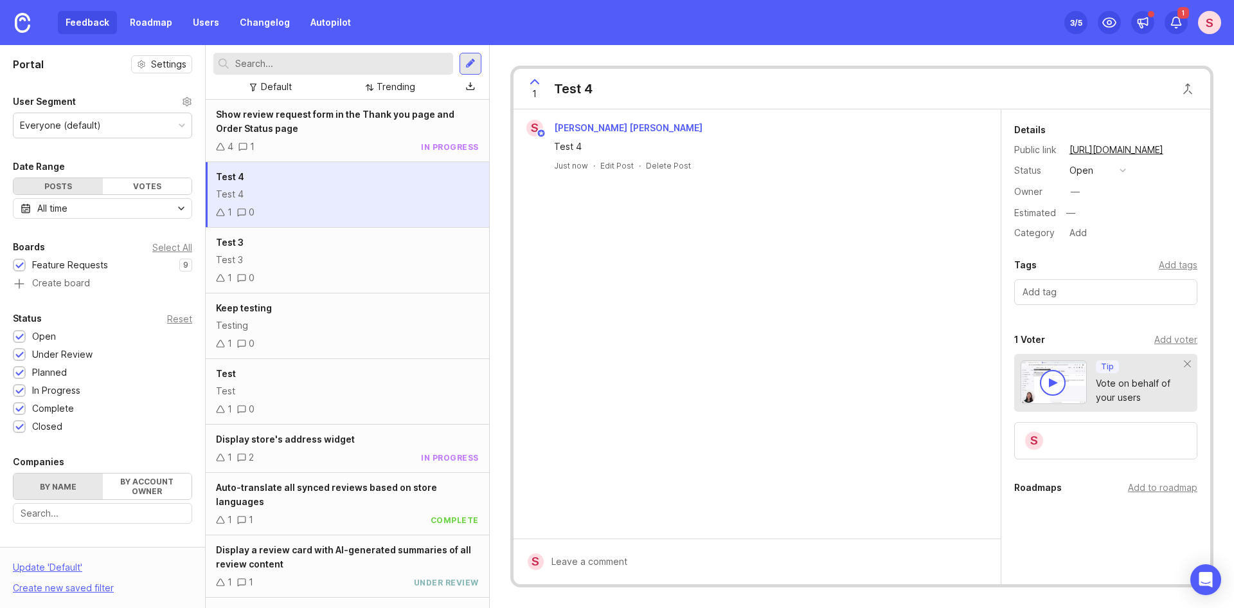
click at [770, 240] on div "S [PERSON_NAME] [PERSON_NAME] Test 4 Just now · Edit Post · Delete Post" at bounding box center [757, 323] width 487 height 429
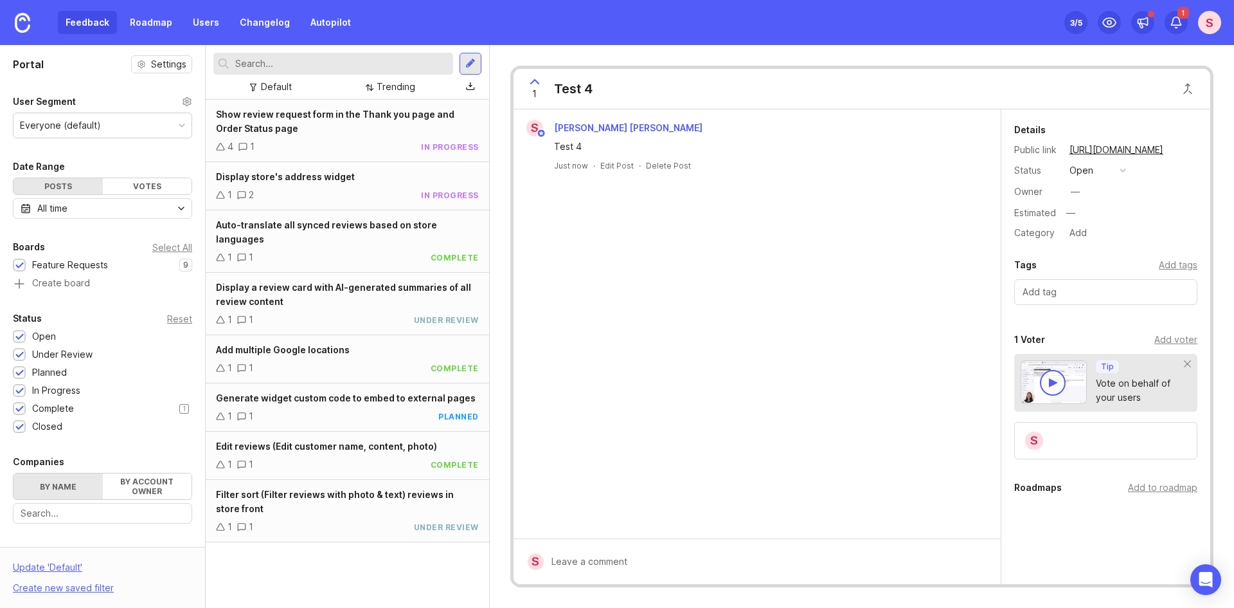
click at [27, 409] on div "Complete" at bounding box center [47, 408] width 68 height 14
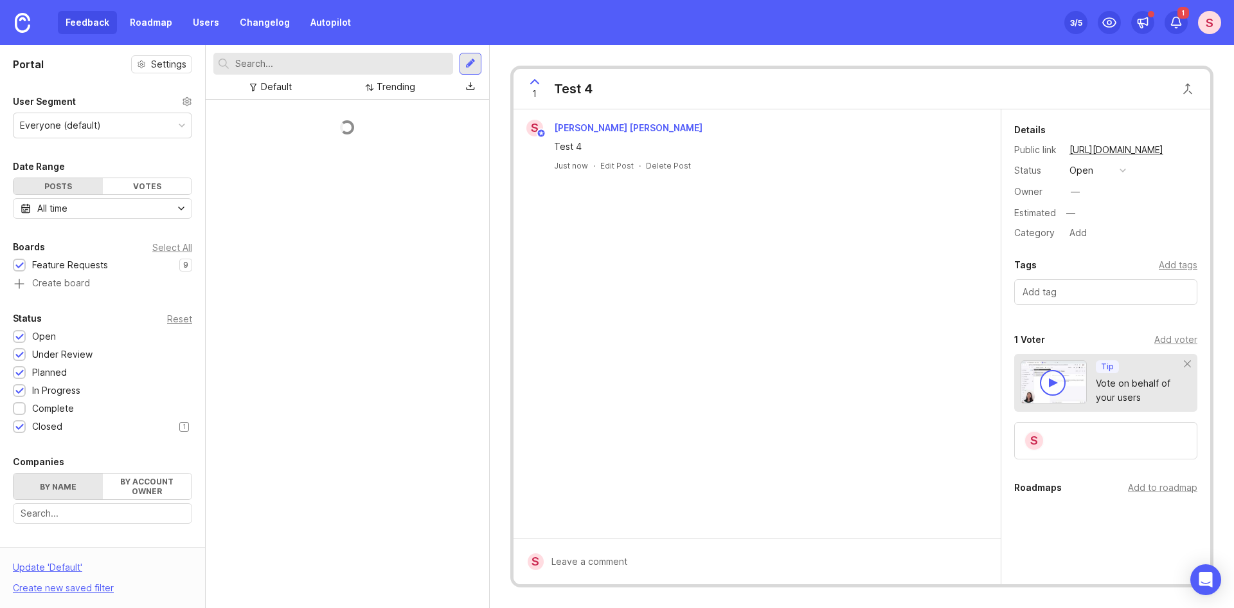
click at [23, 428] on div at bounding box center [19, 427] width 8 height 10
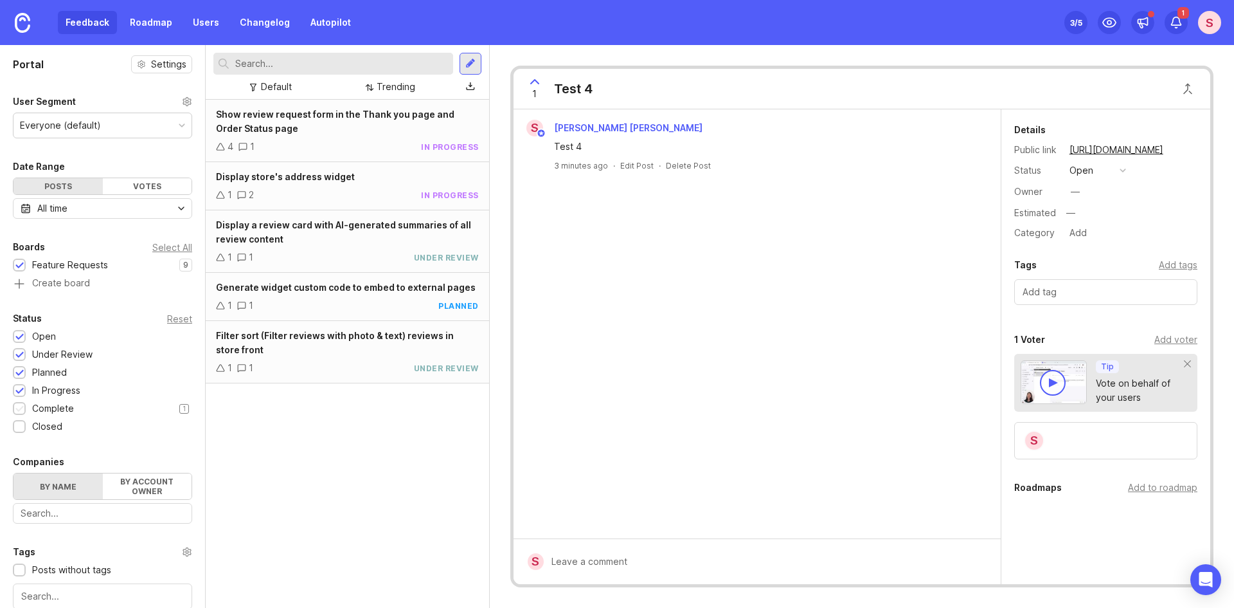
click at [34, 406] on div "Complete" at bounding box center [53, 408] width 42 height 14
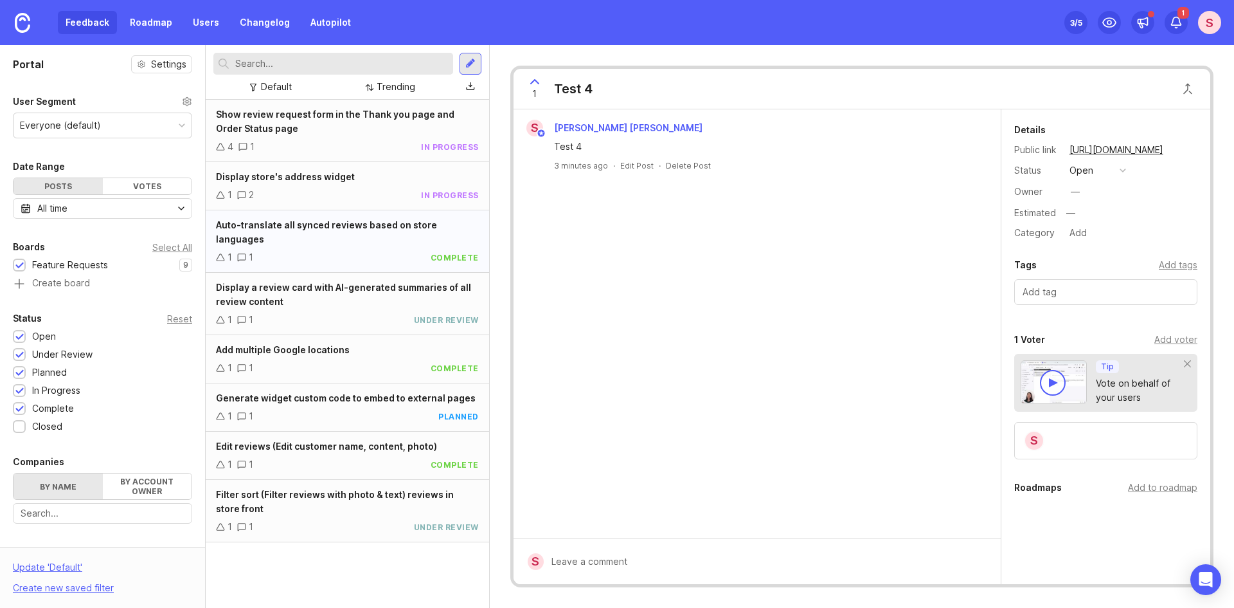
click at [455, 252] on div "complete" at bounding box center [455, 257] width 48 height 11
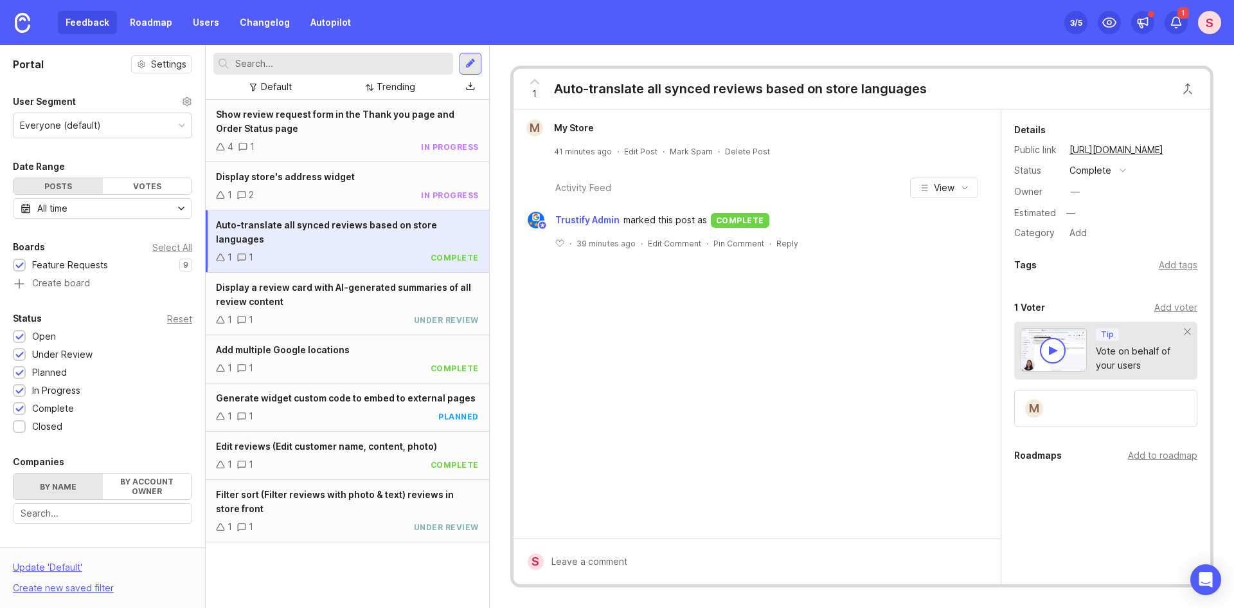
drag, startPoint x: 414, startPoint y: 235, endPoint x: 395, endPoint y: 234, distance: 18.7
click at [395, 234] on div "Auto-translate all synced reviews based on store languages 1 1 complete" at bounding box center [348, 241] width 284 height 62
click at [30, 423] on div "Closed" at bounding box center [41, 426] width 56 height 14
click at [17, 26] on img at bounding box center [22, 23] width 15 height 20
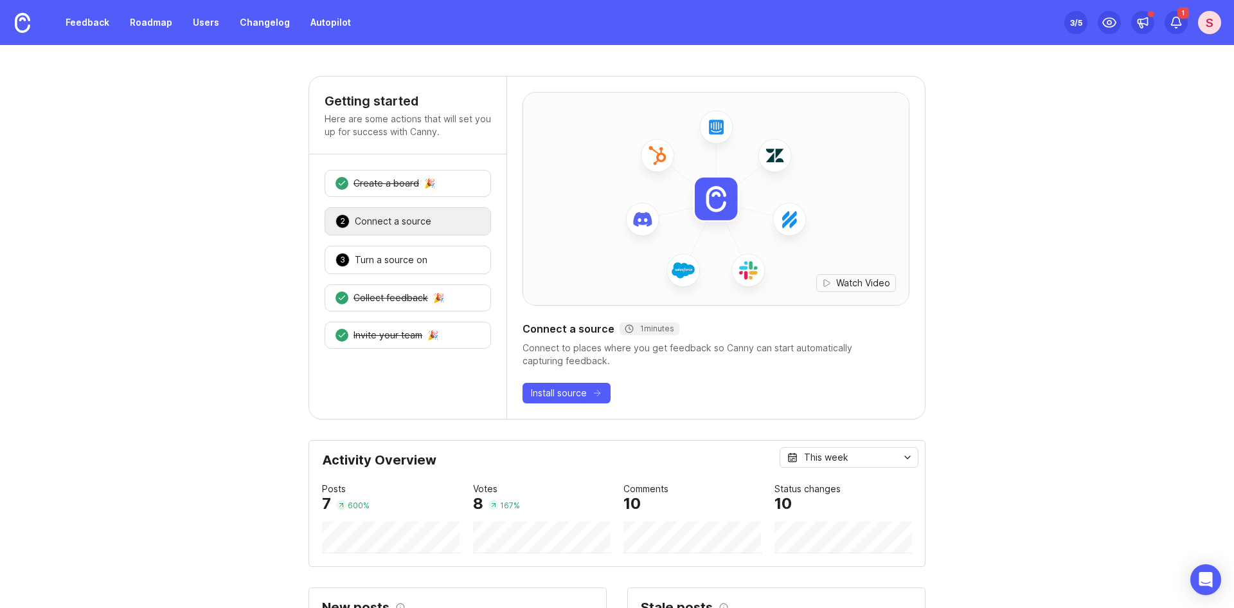
drag, startPoint x: 1118, startPoint y: 289, endPoint x: 1112, endPoint y: 249, distance: 40.3
